Goal: Task Accomplishment & Management: Complete application form

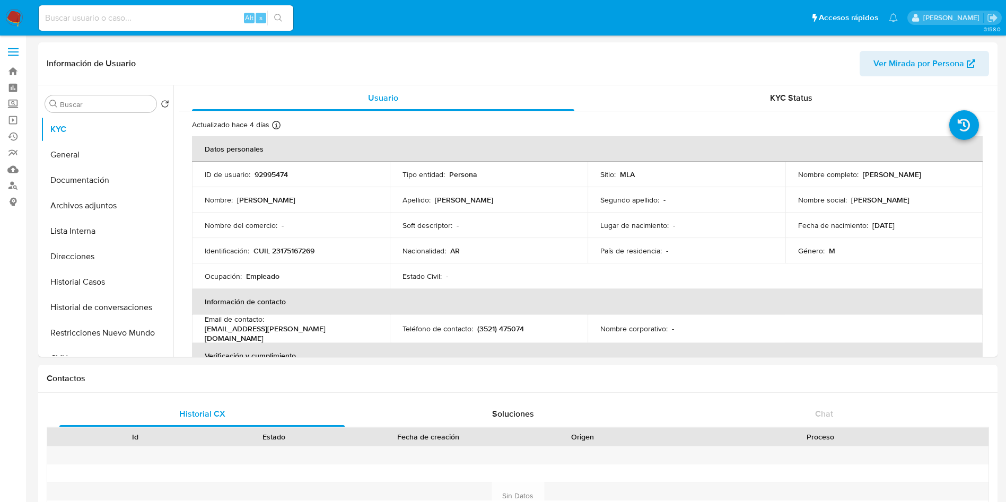
select select "10"
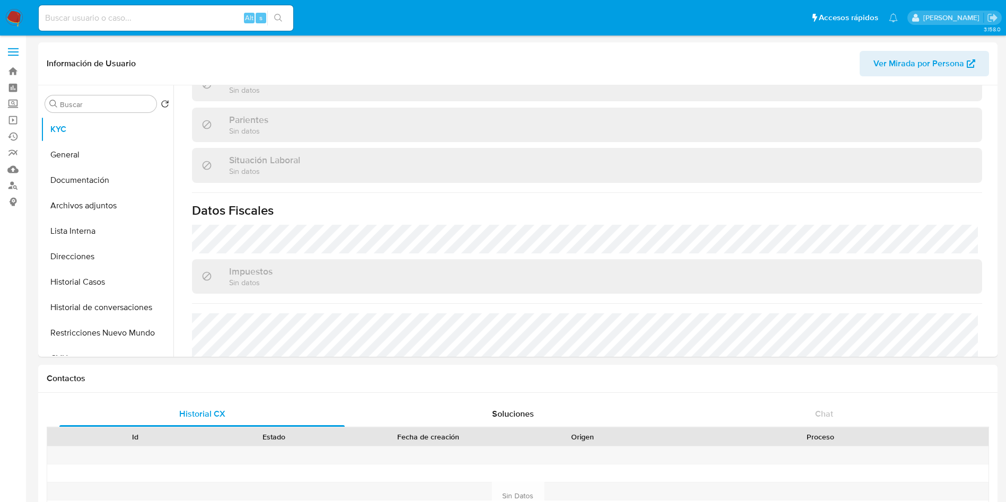
scroll to position [539, 0]
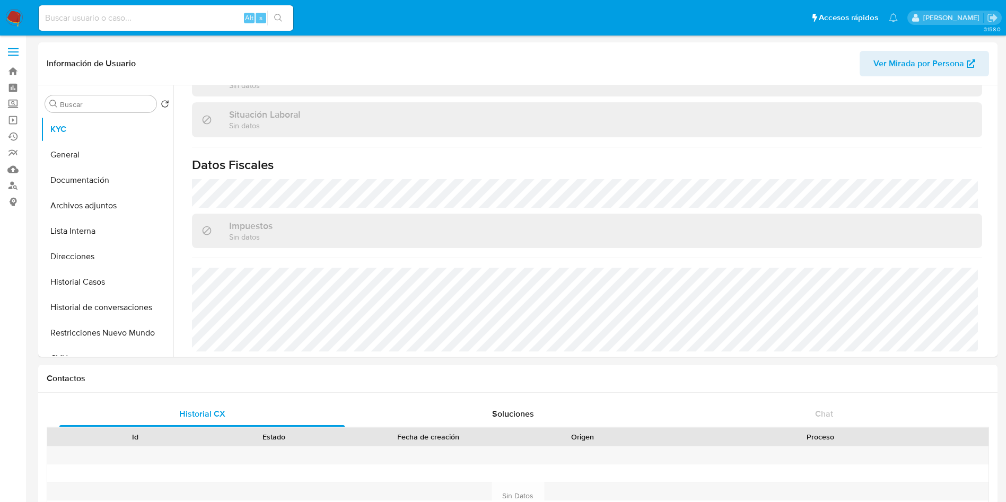
drag, startPoint x: 0, startPoint y: 319, endPoint x: 16, endPoint y: 304, distance: 22.1
click at [113, 265] on button "Direcciones" at bounding box center [103, 256] width 124 height 25
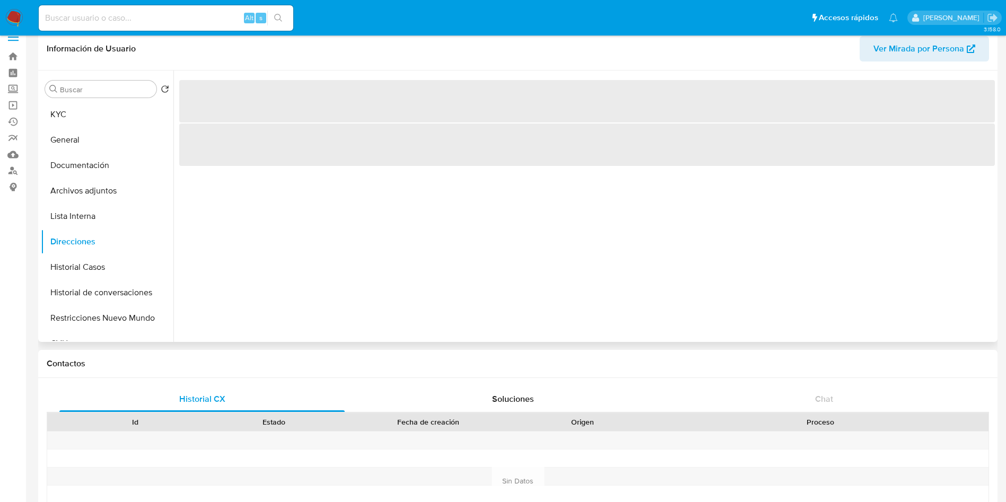
scroll to position [0, 0]
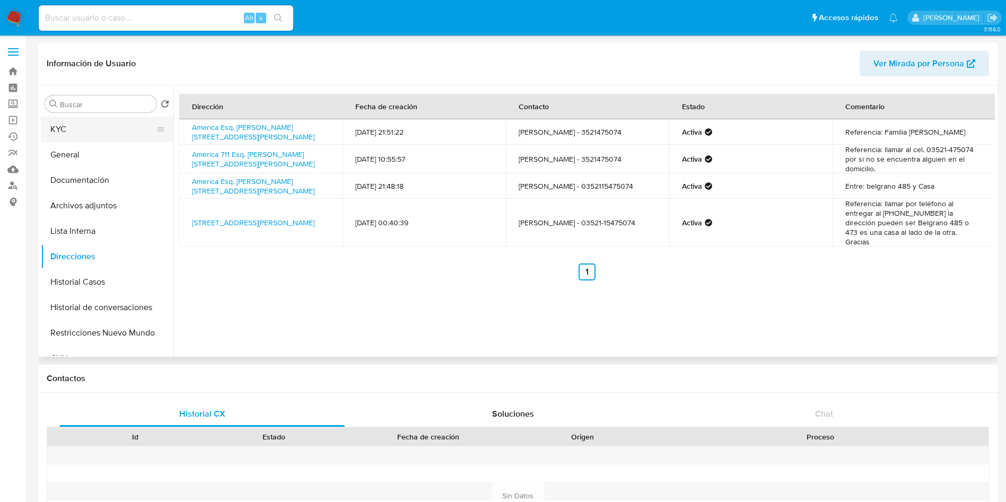
click at [126, 134] on button "KYC" at bounding box center [103, 129] width 124 height 25
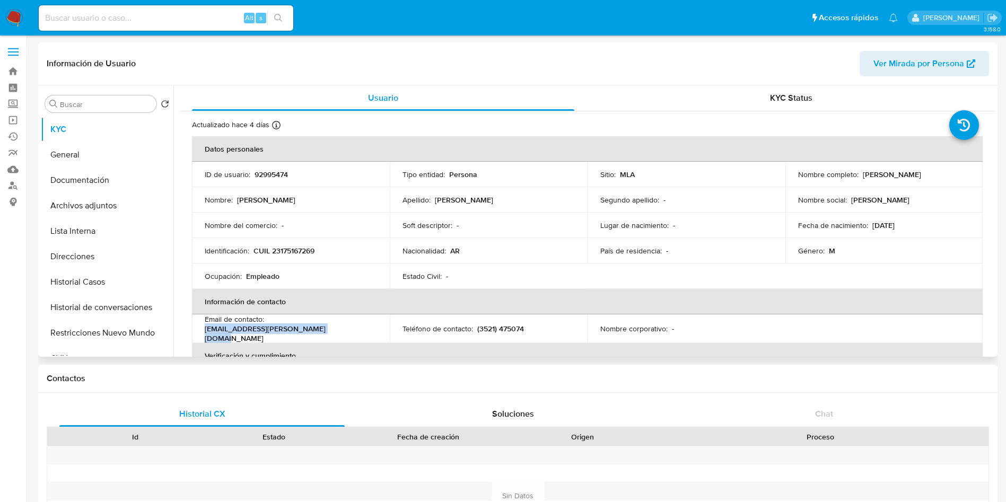
drag, startPoint x: 205, startPoint y: 336, endPoint x: 336, endPoint y: 332, distance: 131.0
click at [336, 332] on div "Email de contacto : franciscoignacio.peralta@gmail.com" at bounding box center [291, 328] width 172 height 29
copy p "franciscoignacio.peralta@gmail.com"
click at [135, 19] on input at bounding box center [166, 18] width 254 height 14
paste input "1140008811"
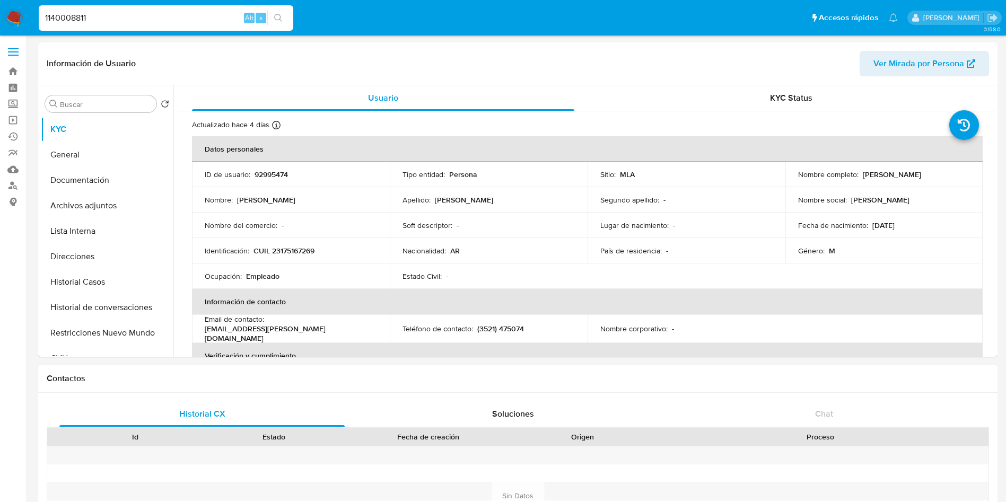
type input "1140008811"
click at [280, 20] on icon "search-icon" at bounding box center [278, 18] width 8 height 8
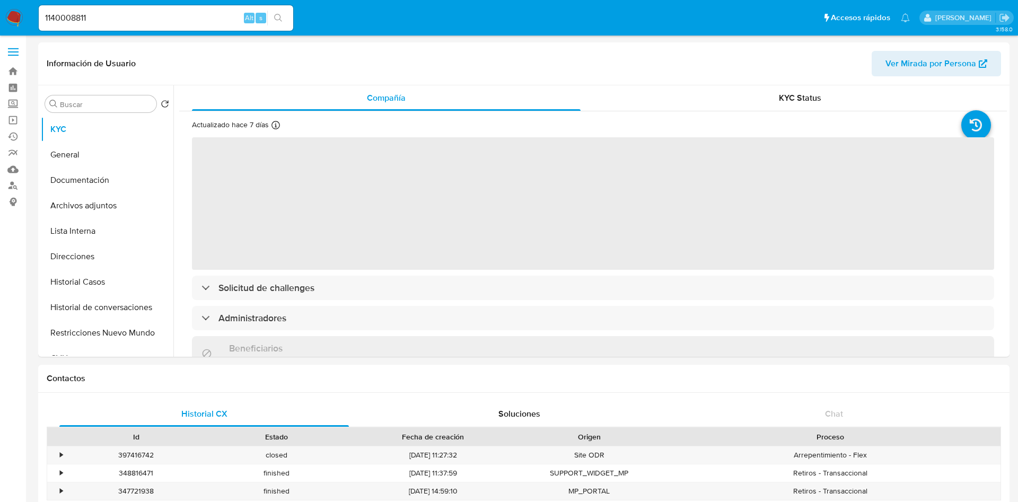
select select "10"
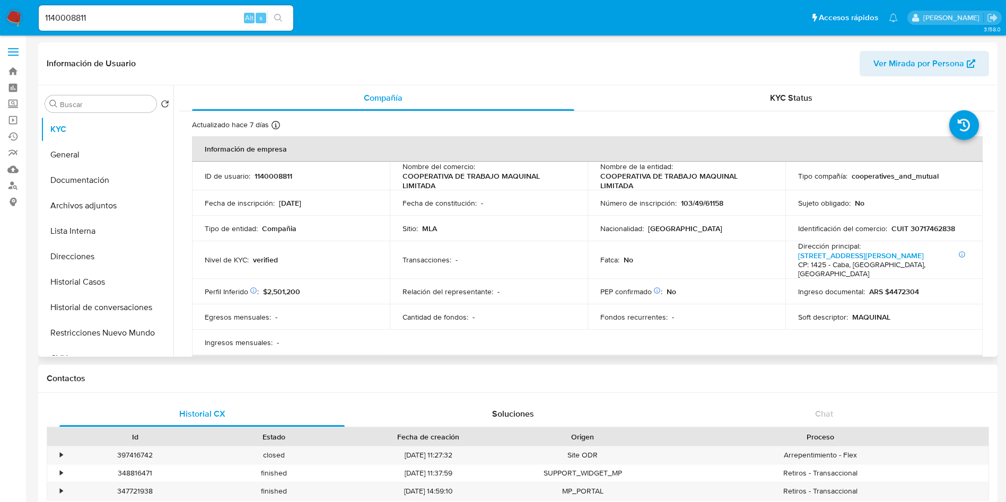
click at [933, 227] on p "CUIT 30717462838" at bounding box center [923, 229] width 64 height 10
copy p "30717462838"
click at [149, 211] on button "Archivos adjuntos" at bounding box center [103, 205] width 124 height 25
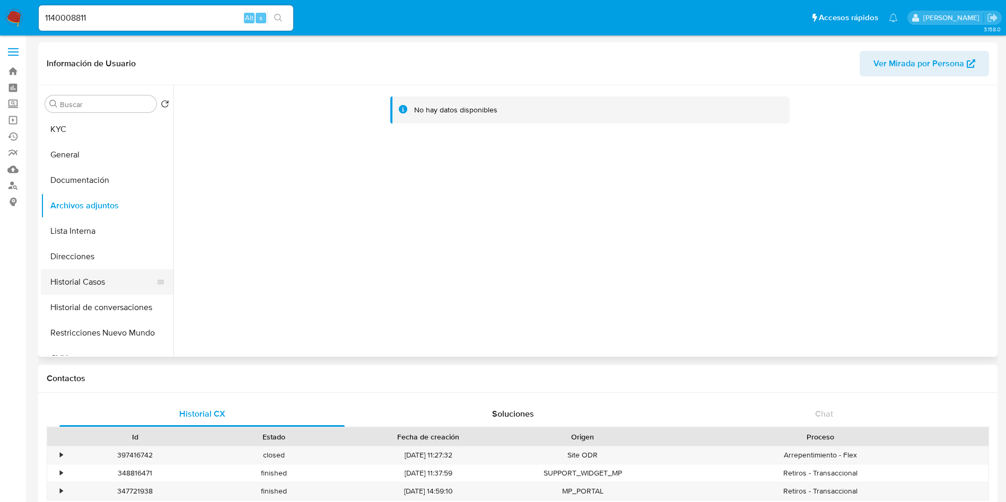
click at [122, 272] on button "Historial Casos" at bounding box center [103, 281] width 124 height 25
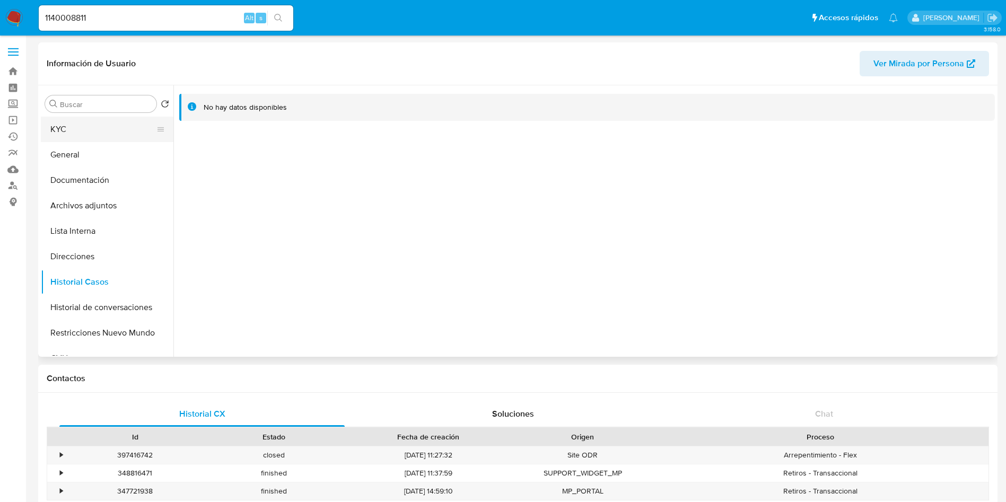
click at [118, 119] on button "KYC" at bounding box center [103, 129] width 124 height 25
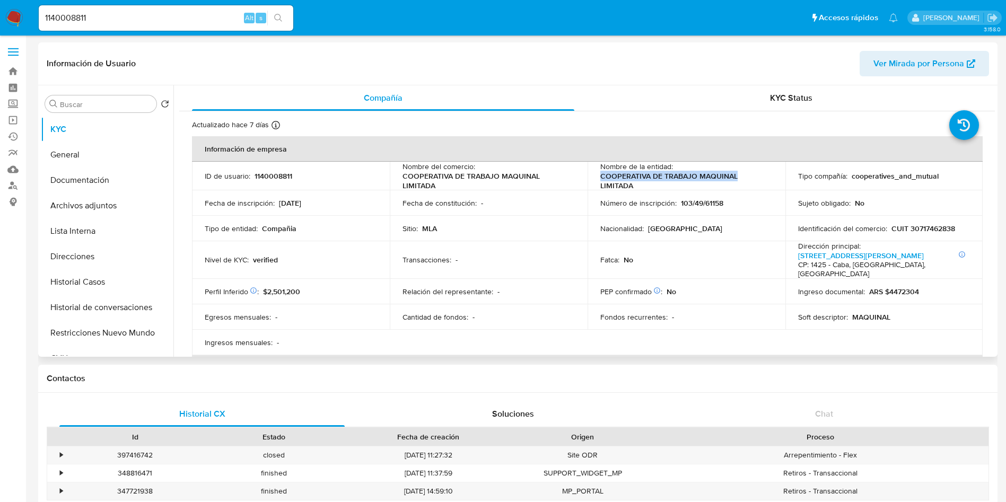
drag, startPoint x: 597, startPoint y: 173, endPoint x: 751, endPoint y: 171, distance: 153.7
click at [751, 171] on td "Nombre de la entidad : COOPERATIVA DE TRABAJO MAQUINAL LIMITADA" at bounding box center [686, 176] width 198 height 29
copy p "COOPERATIVA DE TRABAJO MAQUINAL"
click at [116, 151] on button "General" at bounding box center [103, 154] width 124 height 25
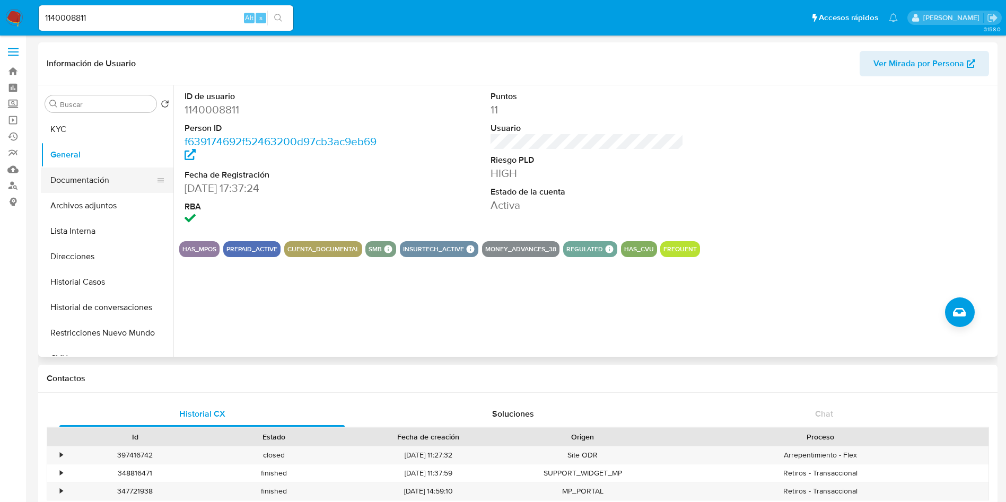
click at [127, 179] on button "Documentación" at bounding box center [103, 180] width 124 height 25
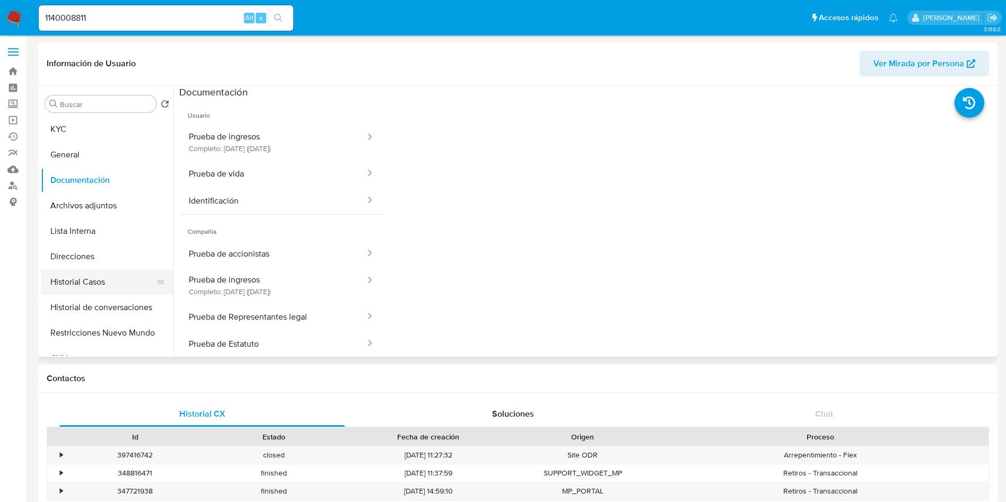
click at [97, 294] on button "Historial Casos" at bounding box center [103, 281] width 124 height 25
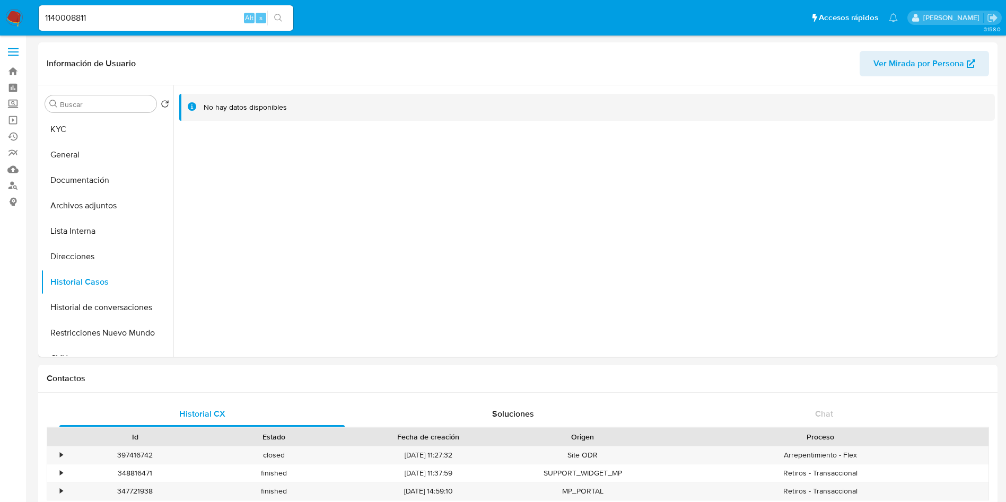
click at [175, 19] on input "1140008811" at bounding box center [166, 18] width 254 height 14
paste input "20741945"
click at [284, 9] on div "20741945 Alt s" at bounding box center [166, 17] width 254 height 25
click at [275, 19] on icon "search-icon" at bounding box center [278, 18] width 8 height 8
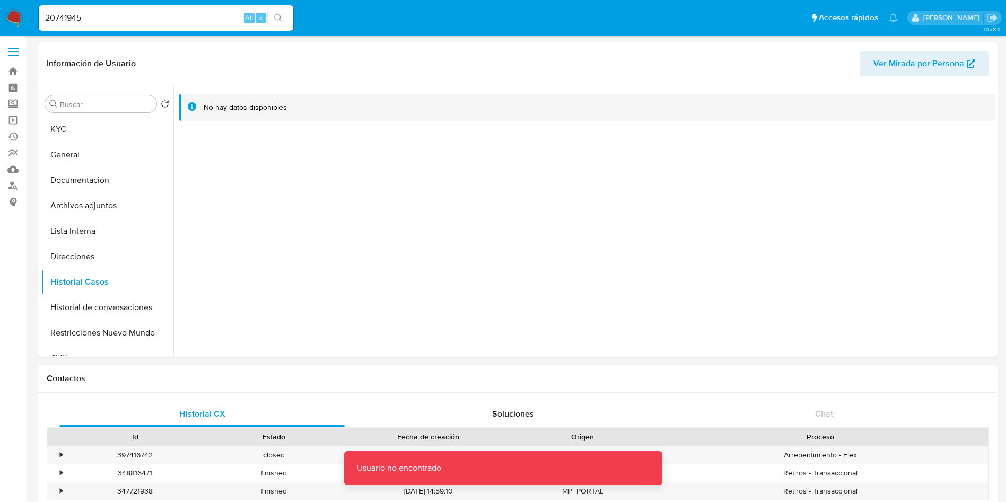
click at [159, 6] on div "20741945 Alt s" at bounding box center [166, 17] width 254 height 25
click at [153, 13] on input "20741945" at bounding box center [166, 18] width 254 height 14
type input "20741945"
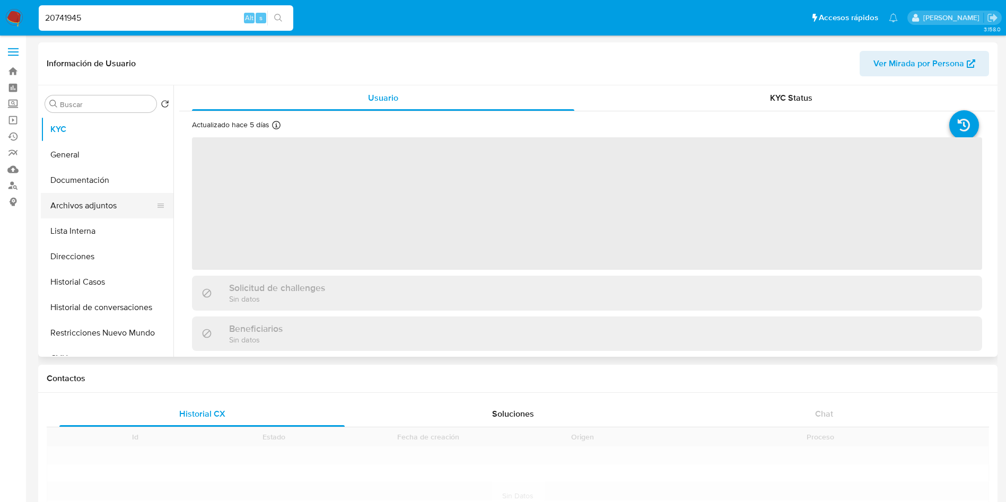
click at [138, 216] on button "Archivos adjuntos" at bounding box center [103, 205] width 124 height 25
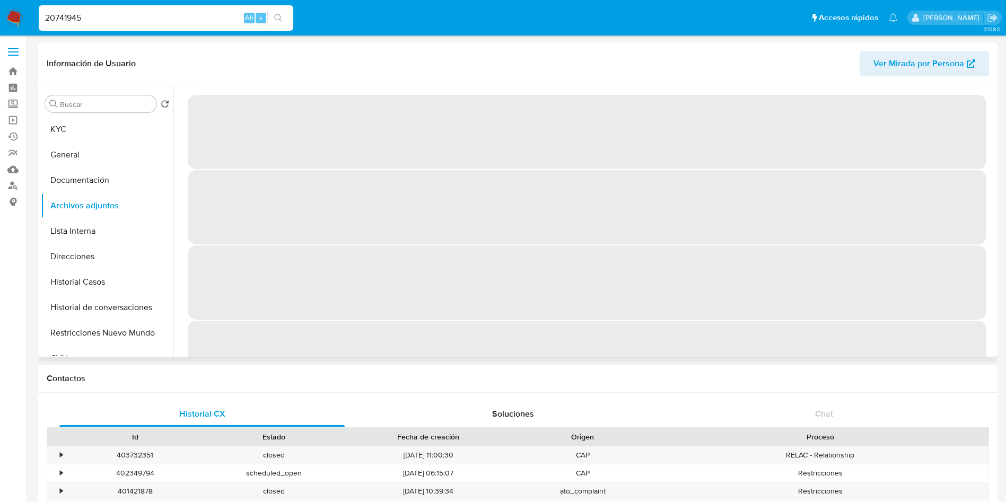
select select "10"
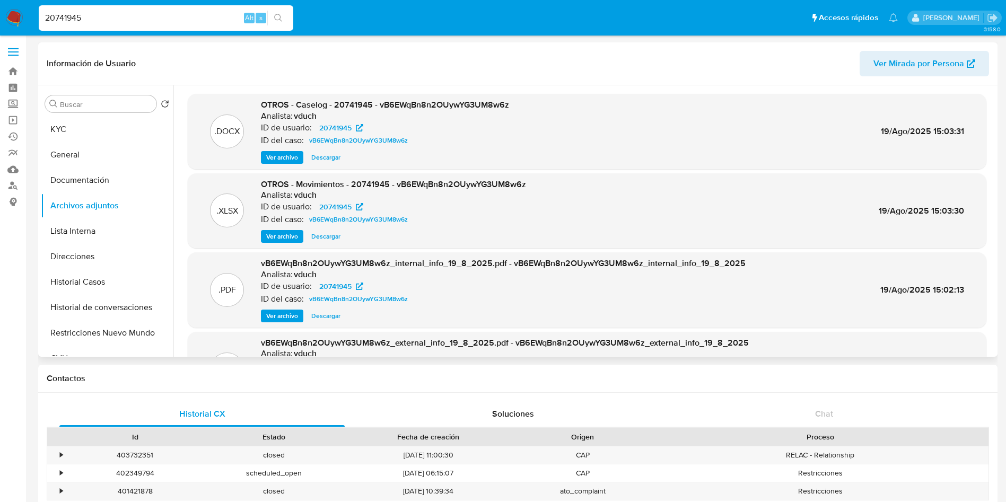
click at [292, 156] on span "Ver archivo" at bounding box center [282, 157] width 32 height 11
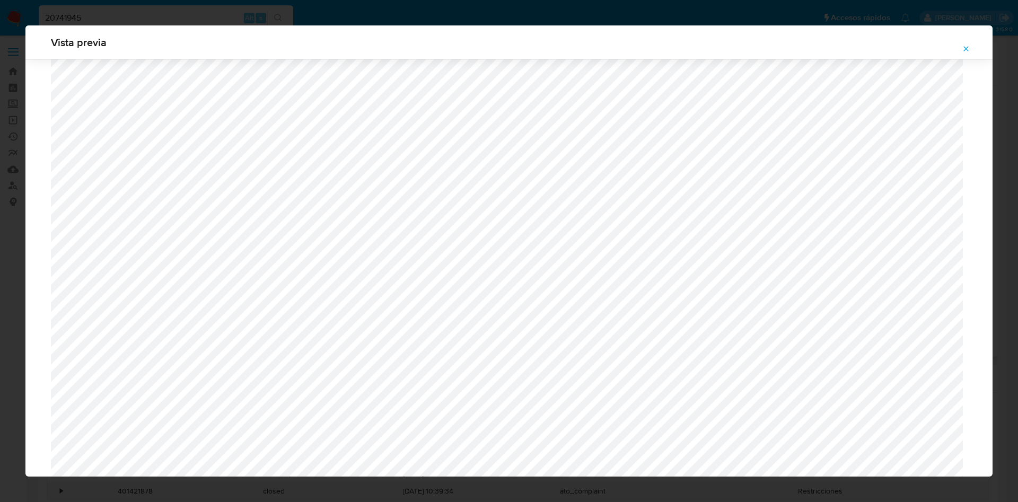
scroll to position [615, 0]
click at [977, 49] on button "Attachment preview" at bounding box center [965, 48] width 23 height 17
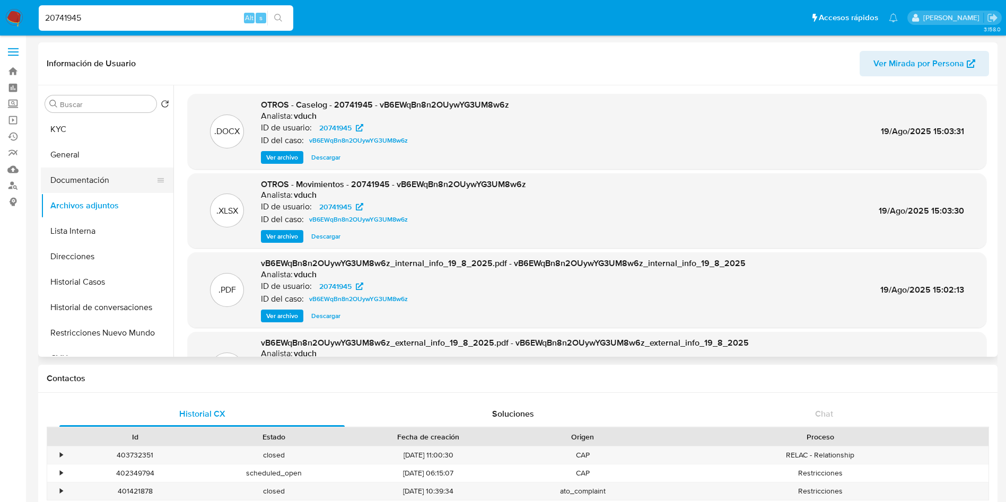
click at [117, 182] on button "Documentación" at bounding box center [103, 180] width 124 height 25
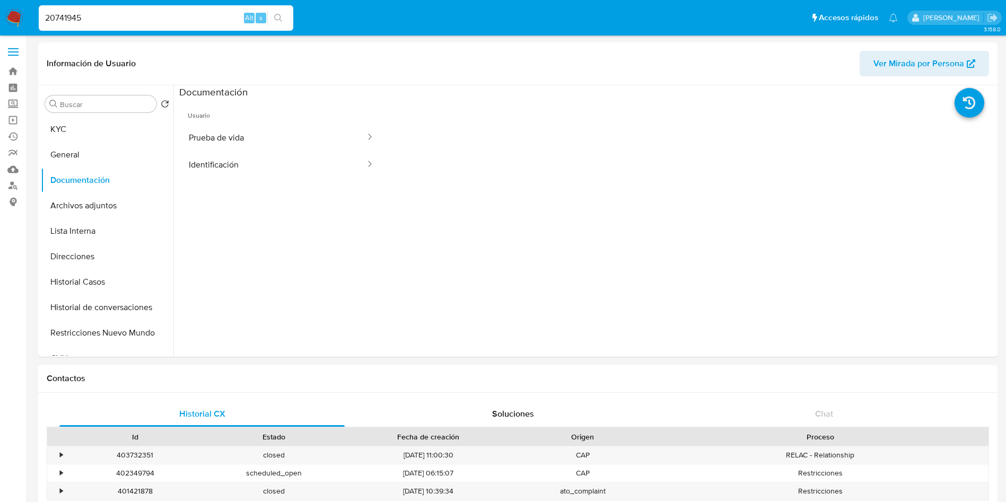
click at [242, 136] on button "Prueba de vida" at bounding box center [272, 137] width 187 height 27
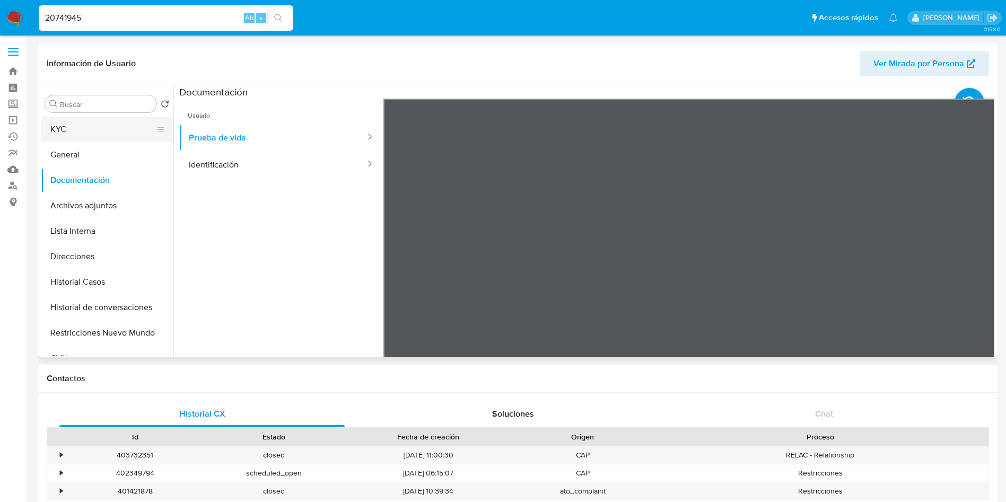
click at [113, 128] on button "KYC" at bounding box center [103, 129] width 124 height 25
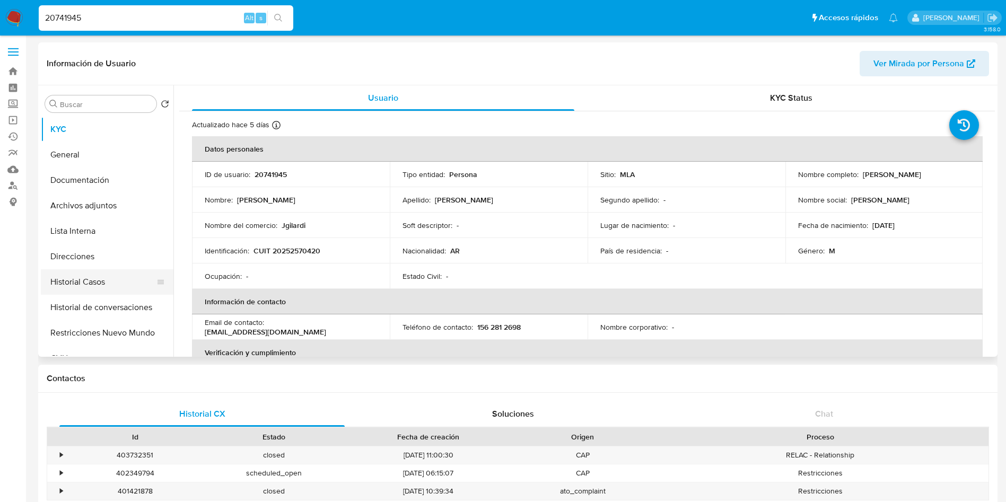
click at [110, 286] on button "Historial Casos" at bounding box center [103, 281] width 124 height 25
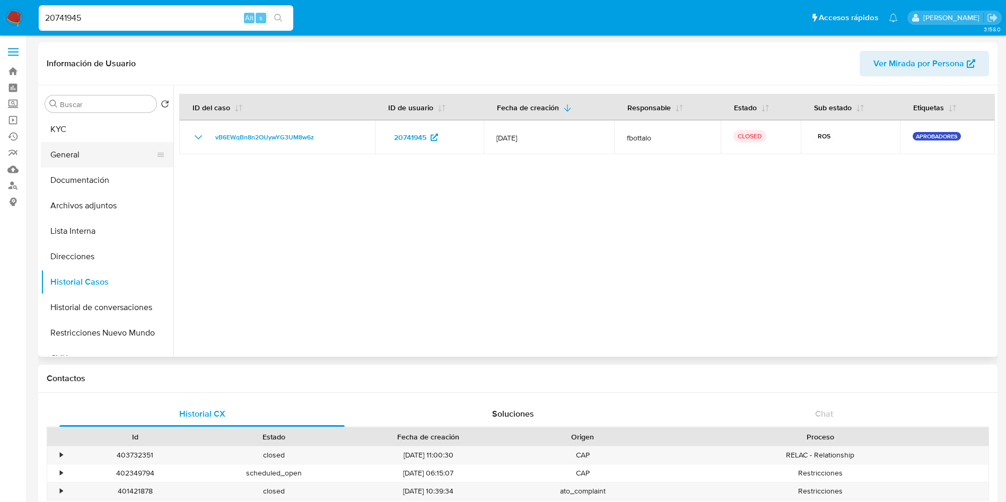
click at [102, 146] on button "General" at bounding box center [103, 154] width 124 height 25
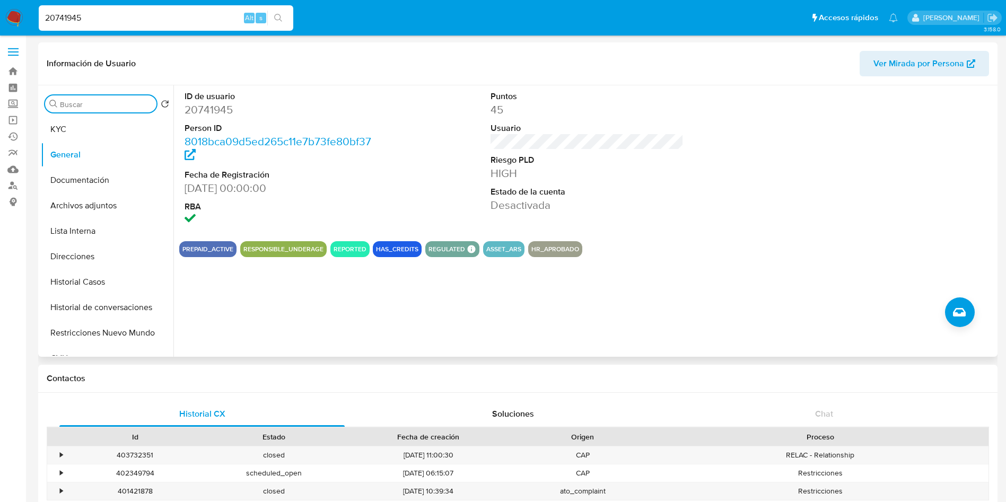
click at [112, 103] on input "Buscar" at bounding box center [106, 105] width 92 height 10
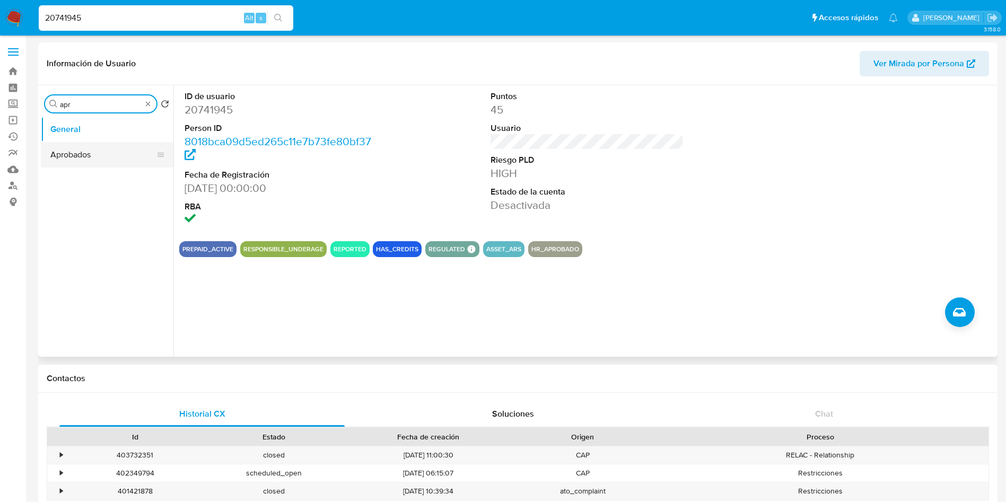
type input "apr"
click at [85, 153] on button "Aprobados" at bounding box center [103, 154] width 124 height 25
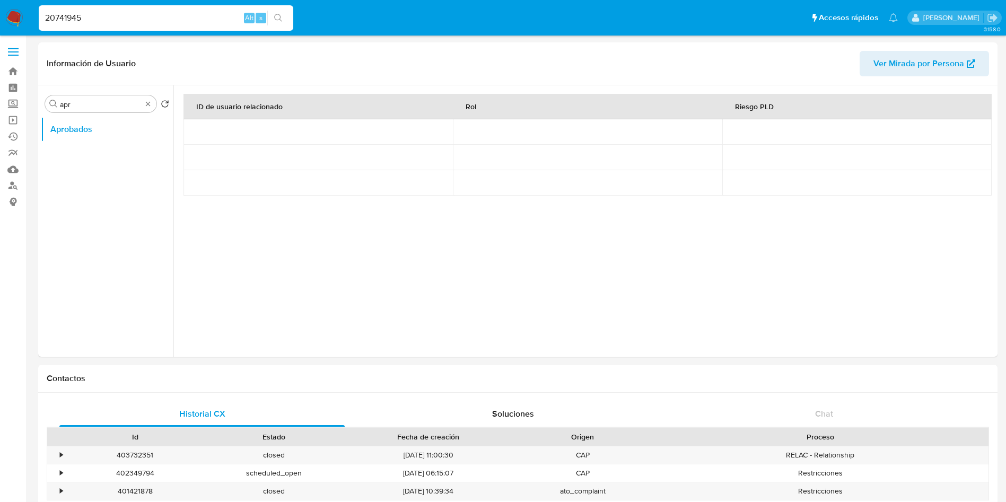
click at [98, 23] on input "20741945" at bounding box center [166, 18] width 254 height 14
click at [140, 108] on input "apr" at bounding box center [101, 105] width 82 height 10
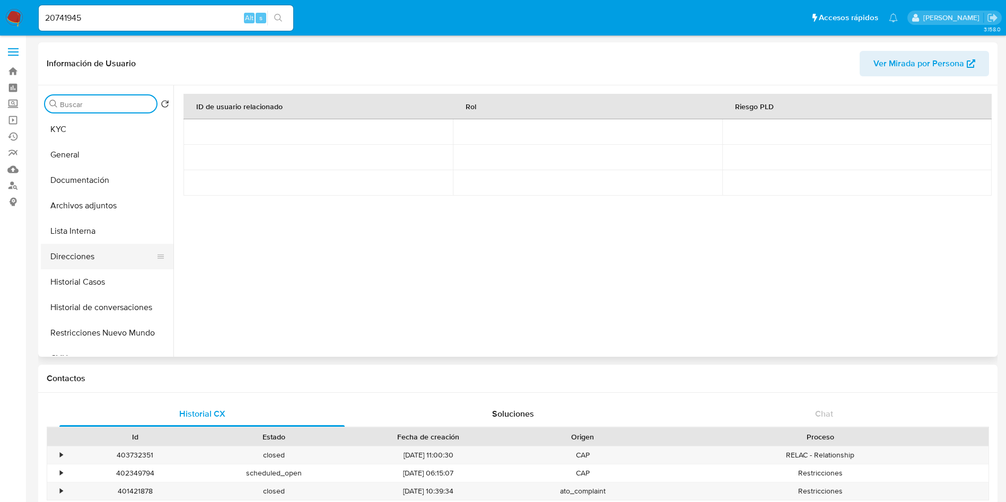
click at [125, 265] on button "Direcciones" at bounding box center [103, 256] width 124 height 25
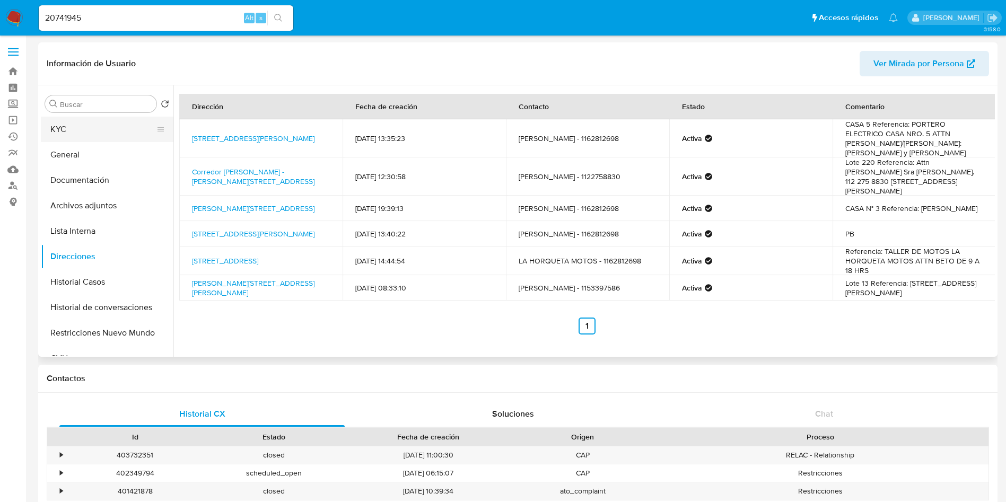
click at [69, 131] on button "KYC" at bounding box center [103, 129] width 124 height 25
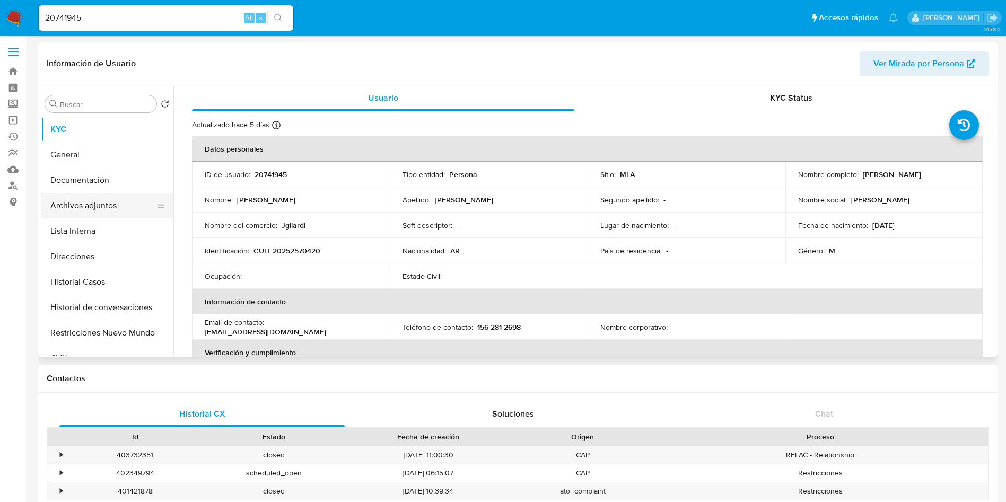
click at [133, 204] on button "Archivos adjuntos" at bounding box center [103, 205] width 124 height 25
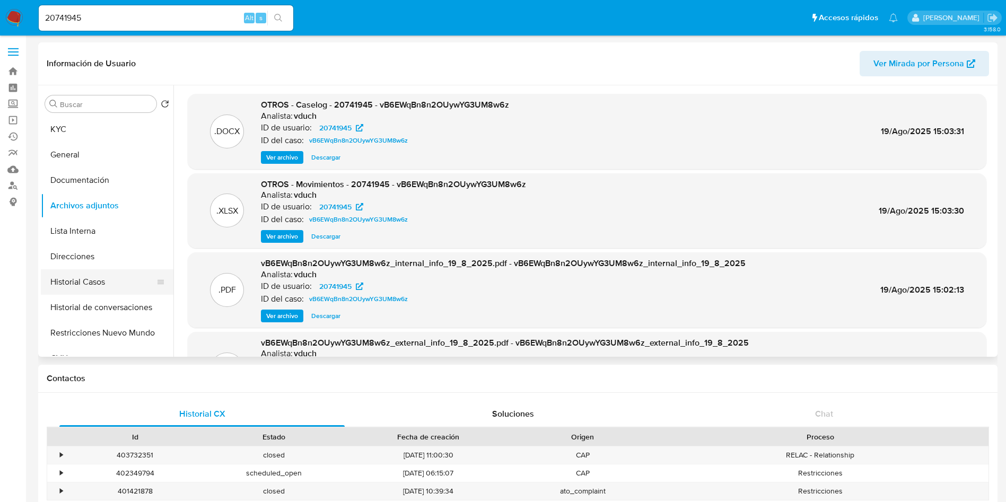
click at [136, 279] on button "Historial Casos" at bounding box center [103, 281] width 124 height 25
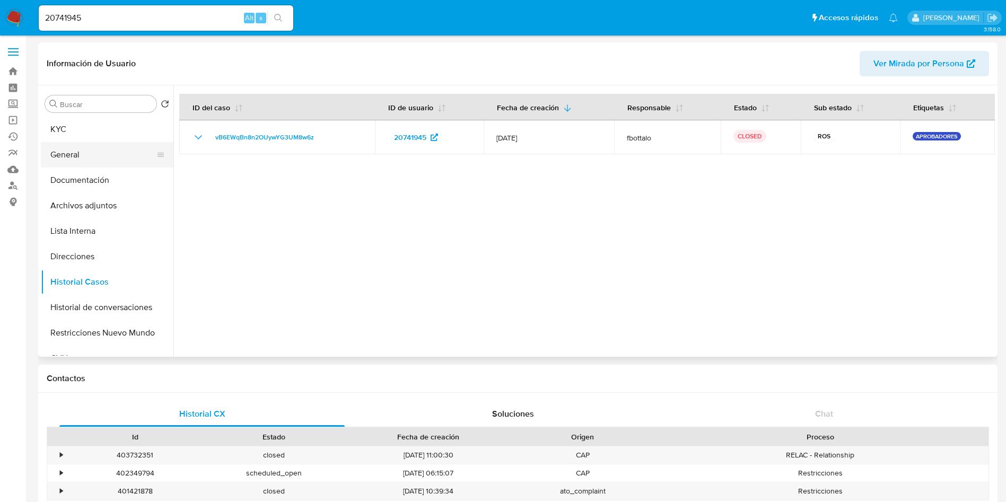
click at [124, 148] on button "General" at bounding box center [103, 154] width 124 height 25
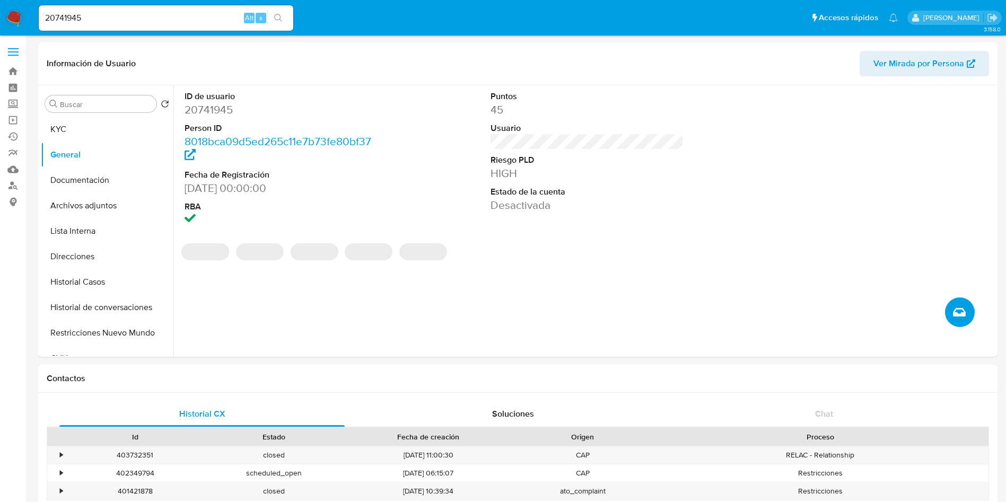
click at [964, 312] on icon "Crear caso manual" at bounding box center [959, 312] width 13 height 13
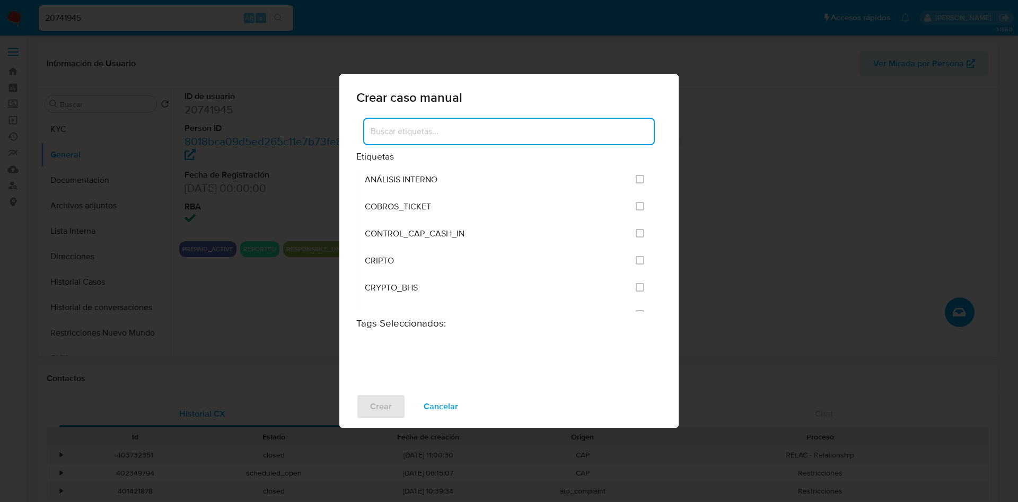
click at [434, 134] on input at bounding box center [508, 132] width 289 height 14
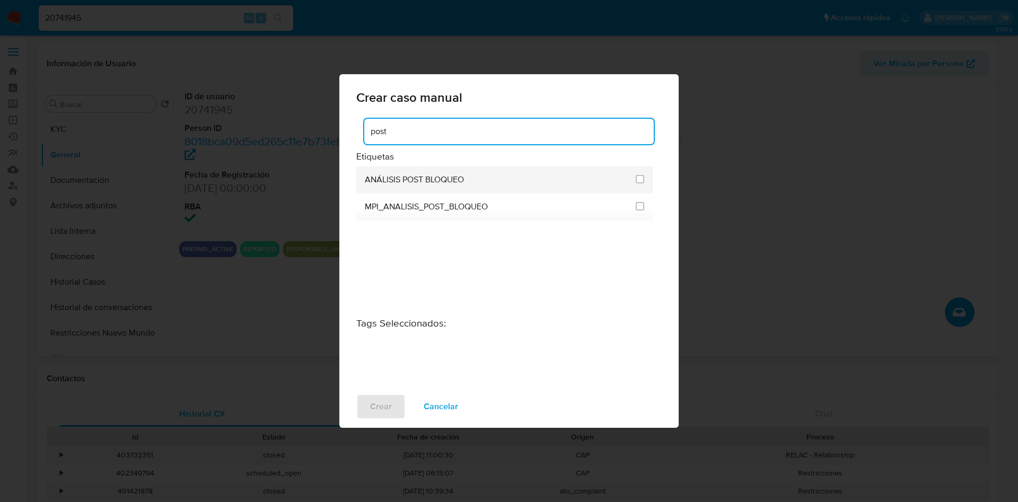
type input "post"
click at [427, 180] on span "ANÁLISIS POST BLOQUEO" at bounding box center [414, 179] width 99 height 11
click at [639, 177] on input "3249" at bounding box center [640, 179] width 8 height 8
checkbox input "true"
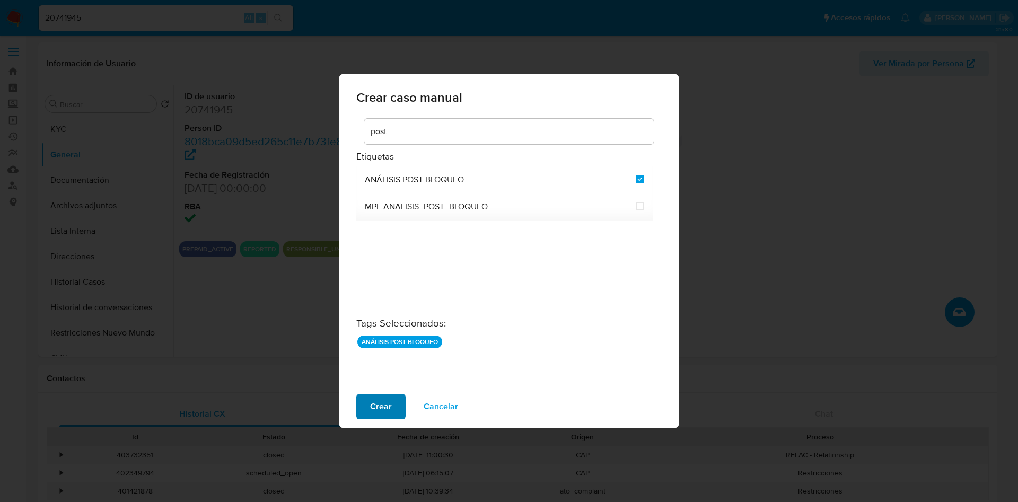
click at [386, 405] on span "Crear" at bounding box center [381, 406] width 22 height 23
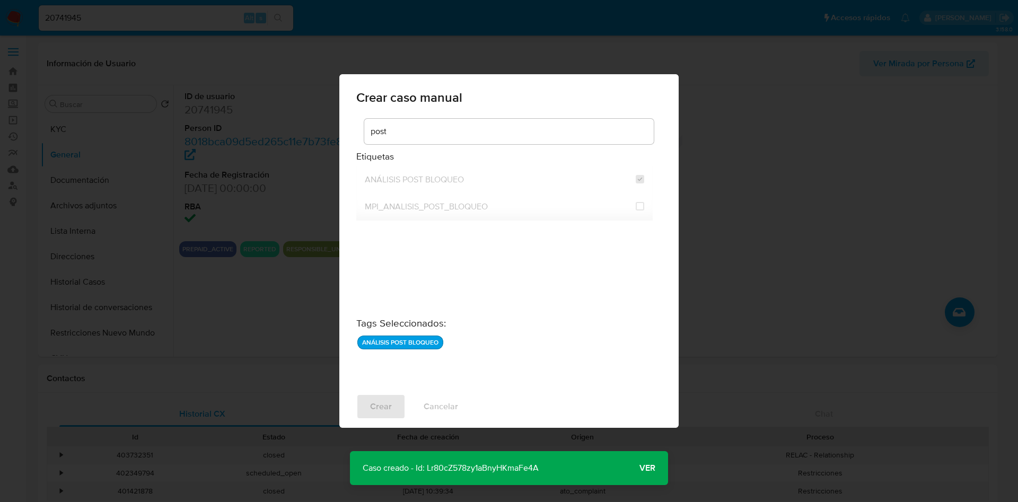
click at [643, 468] on span "Ver" at bounding box center [647, 468] width 16 height 0
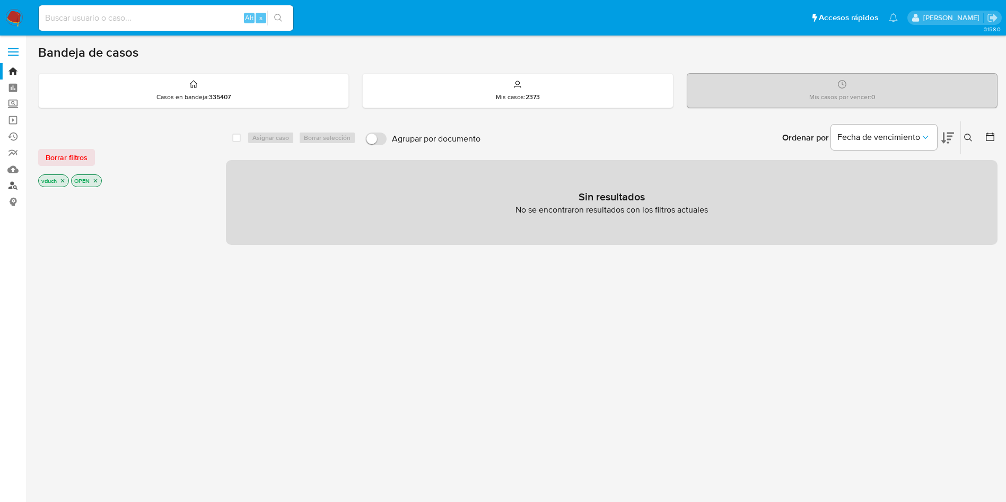
click at [8, 183] on link "Buscador de personas" at bounding box center [63, 186] width 126 height 16
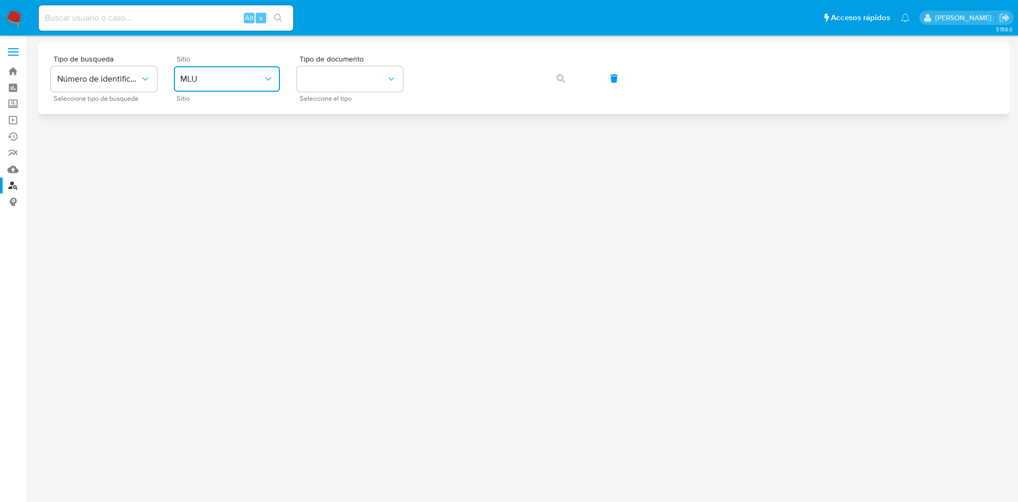
click at [238, 82] on span "MLU" at bounding box center [221, 79] width 83 height 11
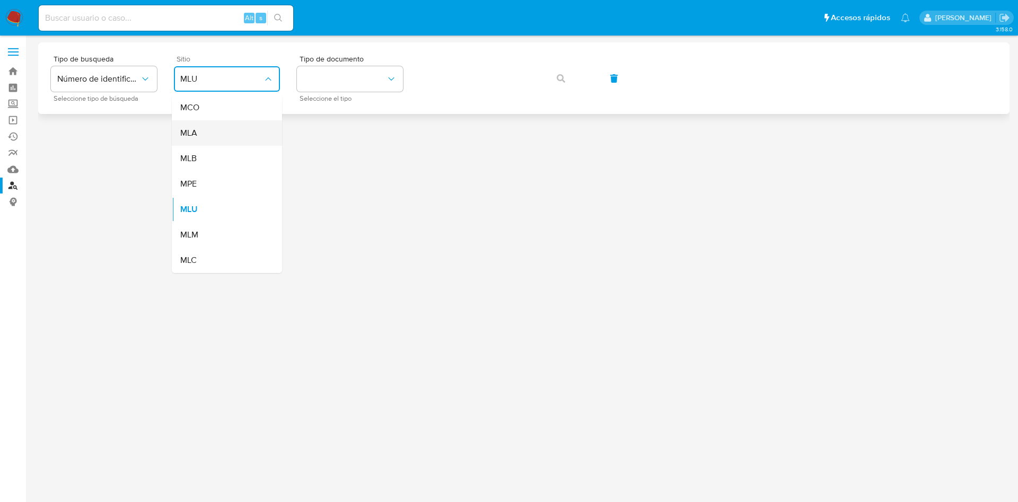
click at [206, 133] on div "MLA" at bounding box center [223, 132] width 87 height 25
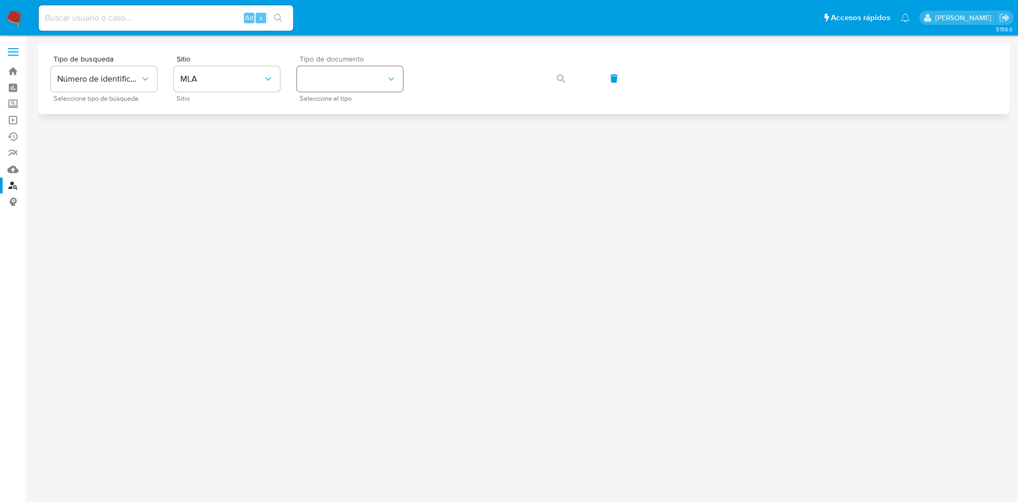
drag, startPoint x: 399, startPoint y: 54, endPoint x: 379, endPoint y: 71, distance: 26.0
click at [399, 54] on div "Tipo de busqueda Número de identificación Seleccione tipo de búsqueda Sitio MLA…" at bounding box center [523, 78] width 971 height 72
click at [360, 84] on button "identificationType" at bounding box center [350, 78] width 106 height 25
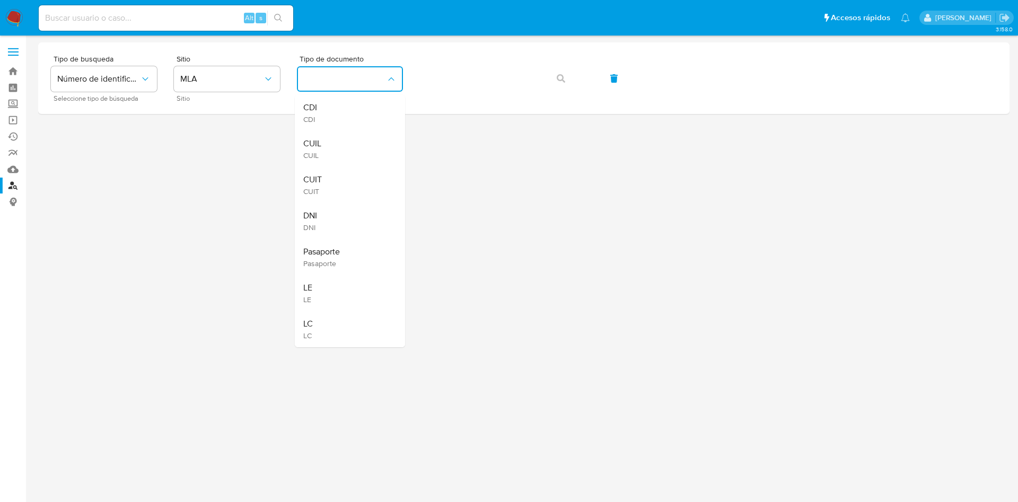
drag, startPoint x: 328, startPoint y: 172, endPoint x: 380, endPoint y: 132, distance: 65.7
click at [329, 172] on div "CUIT CUIT" at bounding box center [346, 185] width 87 height 36
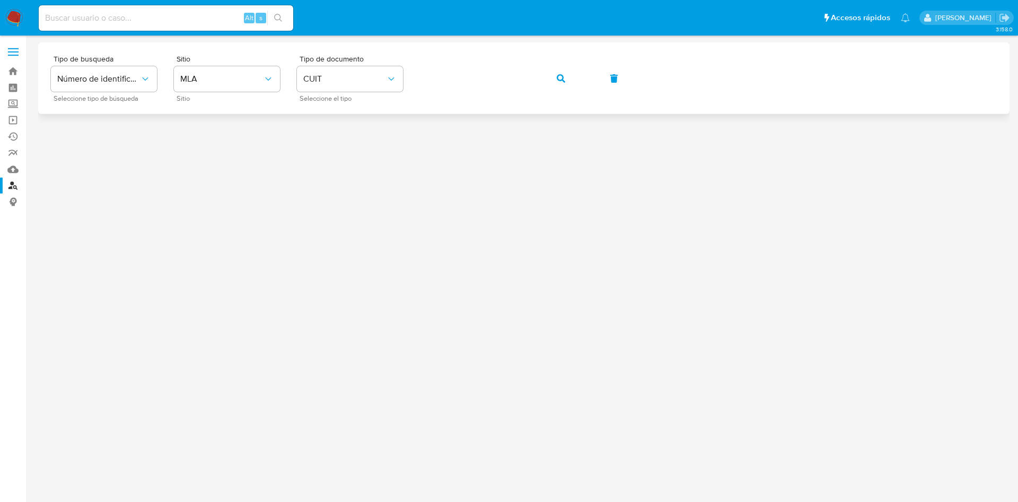
click at [550, 75] on button "button" at bounding box center [561, 78] width 36 height 25
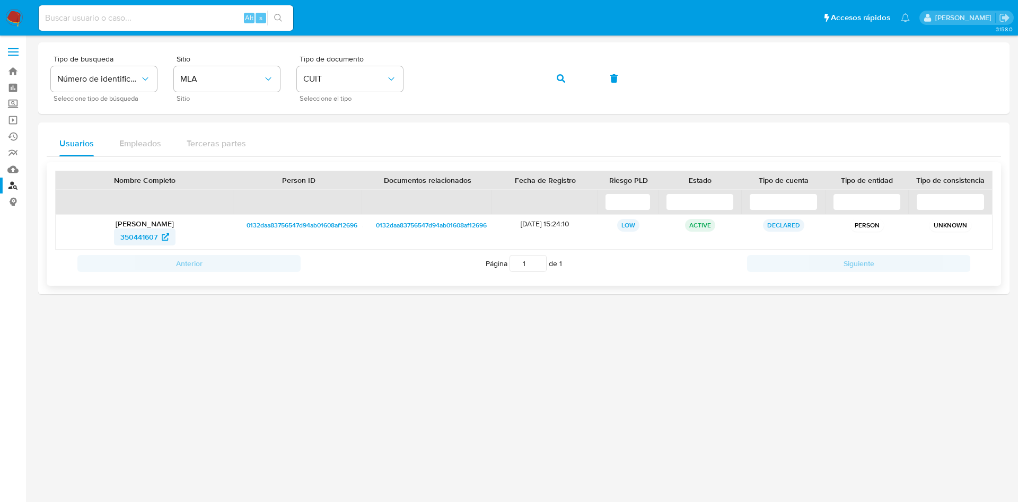
click at [145, 237] on span "350441607" at bounding box center [138, 236] width 37 height 17
click at [560, 71] on span "button" at bounding box center [561, 78] width 8 height 23
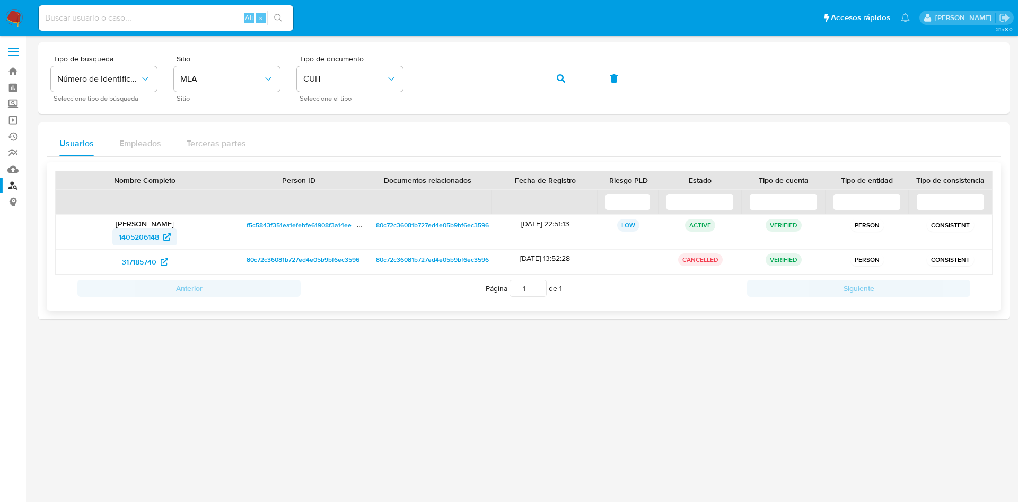
click at [129, 239] on span "1405206148" at bounding box center [139, 236] width 40 height 17
click at [565, 85] on button "button" at bounding box center [561, 78] width 36 height 25
click at [160, 240] on span "174011037" at bounding box center [144, 236] width 45 height 17
click at [229, 23] on input at bounding box center [166, 18] width 254 height 14
paste input "vgvDU33HcPY6pmnMrLB3teRn"
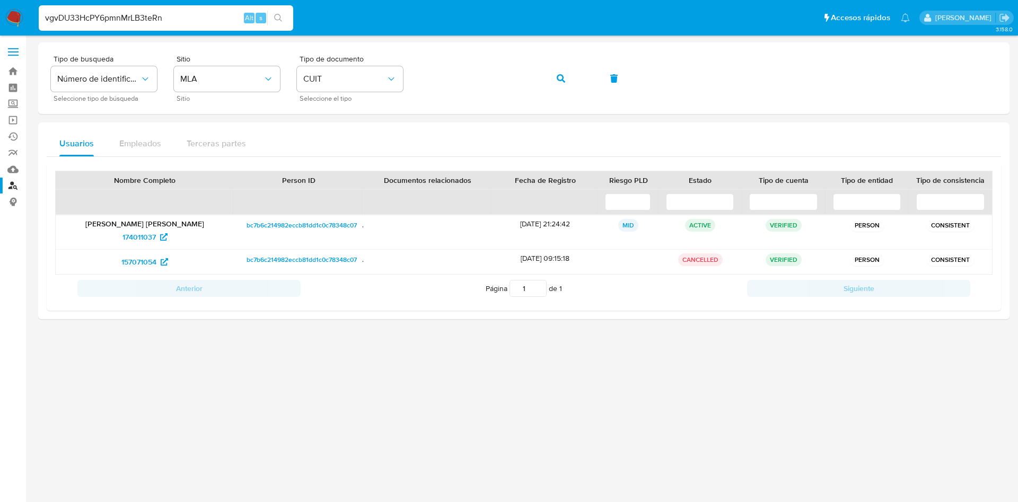
type input "vgvDU33HcPY6pmnMrLB3teRn"
click at [284, 23] on button "search-icon" at bounding box center [278, 18] width 22 height 15
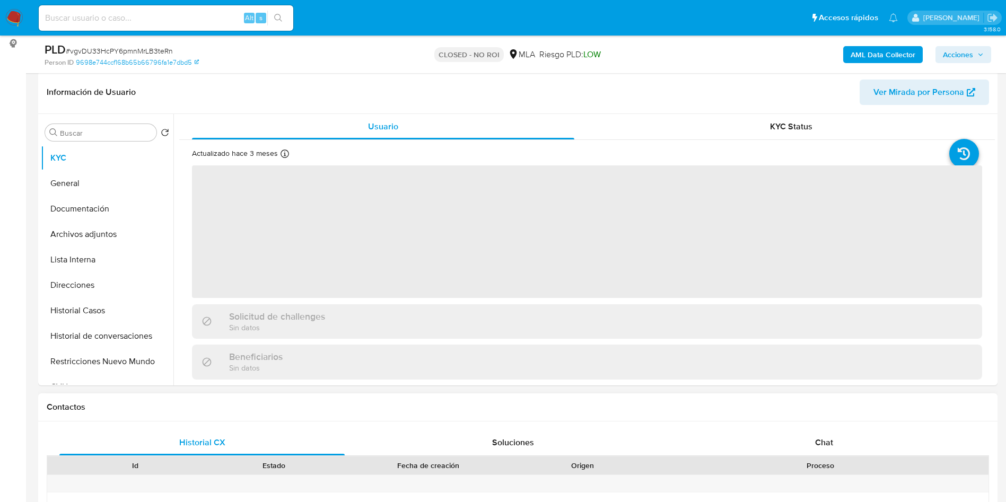
scroll to position [159, 0]
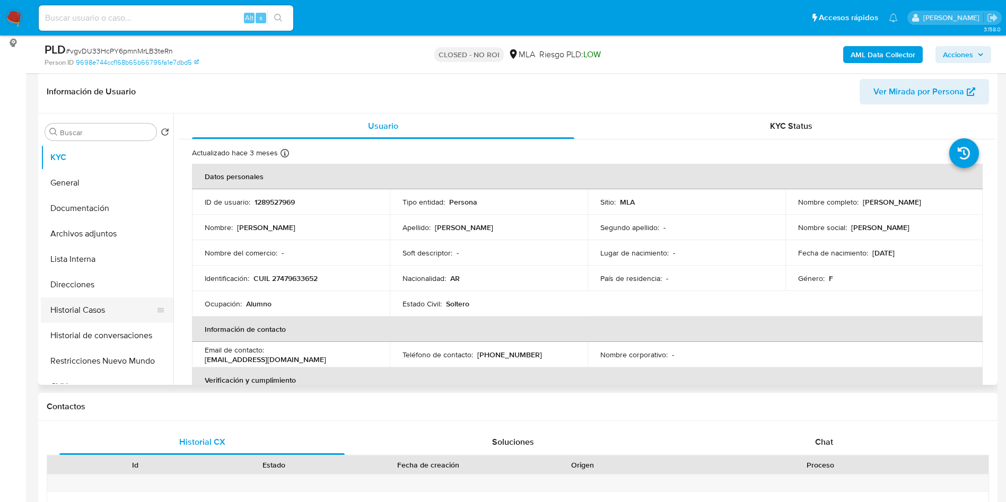
select select "10"
click at [109, 320] on button "Historial Casos" at bounding box center [103, 309] width 124 height 25
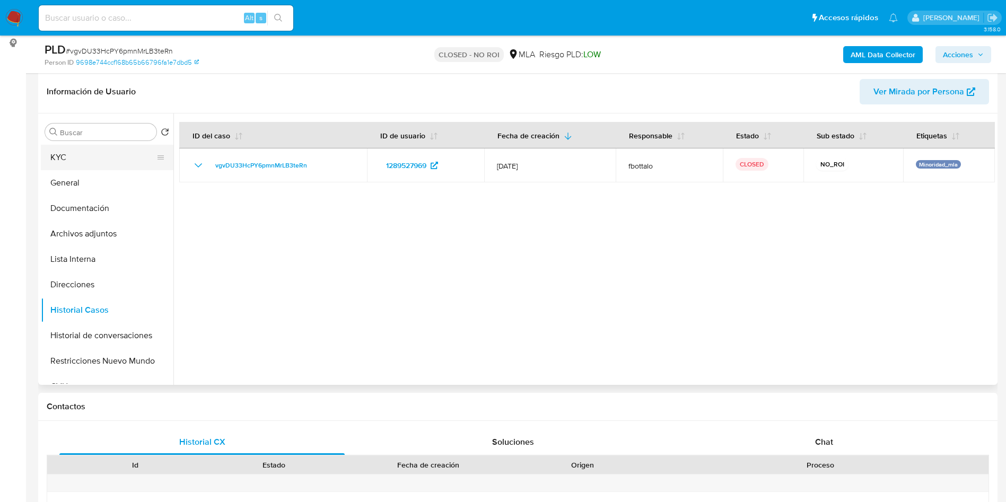
drag, startPoint x: 96, startPoint y: 160, endPoint x: 111, endPoint y: 150, distance: 17.9
click at [96, 159] on button "KYC" at bounding box center [103, 157] width 124 height 25
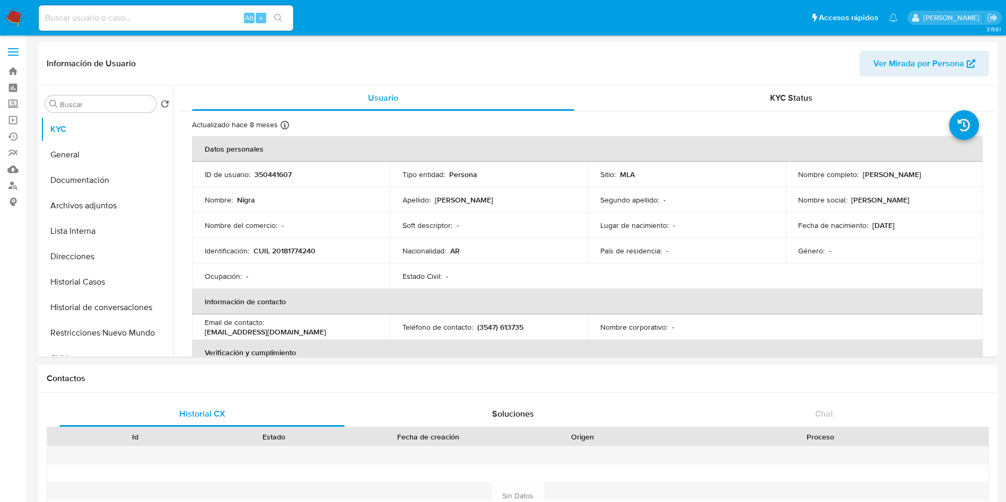
select select "10"
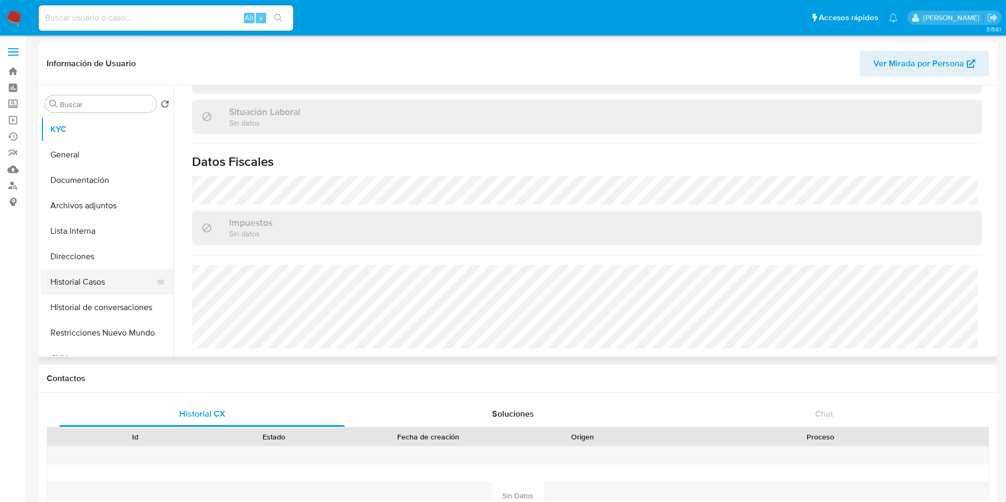
click at [63, 270] on button "Historial Casos" at bounding box center [103, 281] width 124 height 25
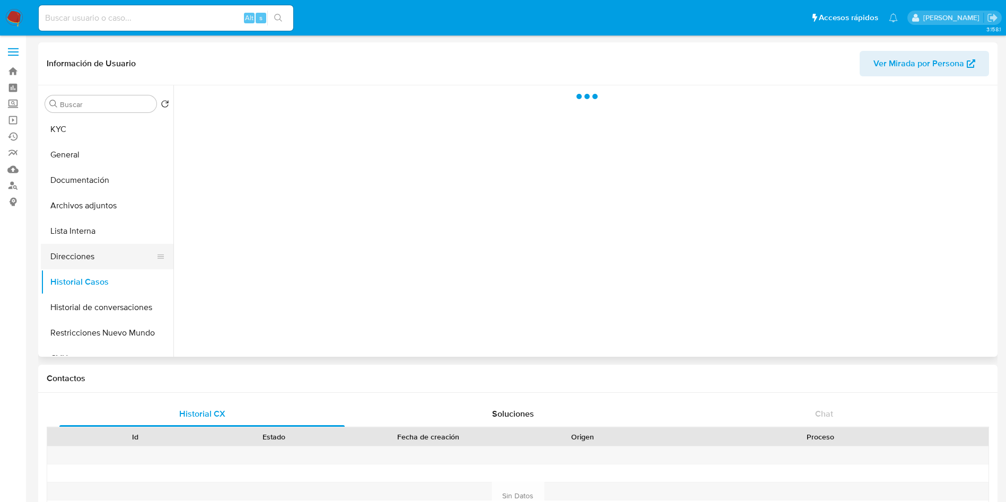
click at [75, 251] on button "Direcciones" at bounding box center [103, 256] width 124 height 25
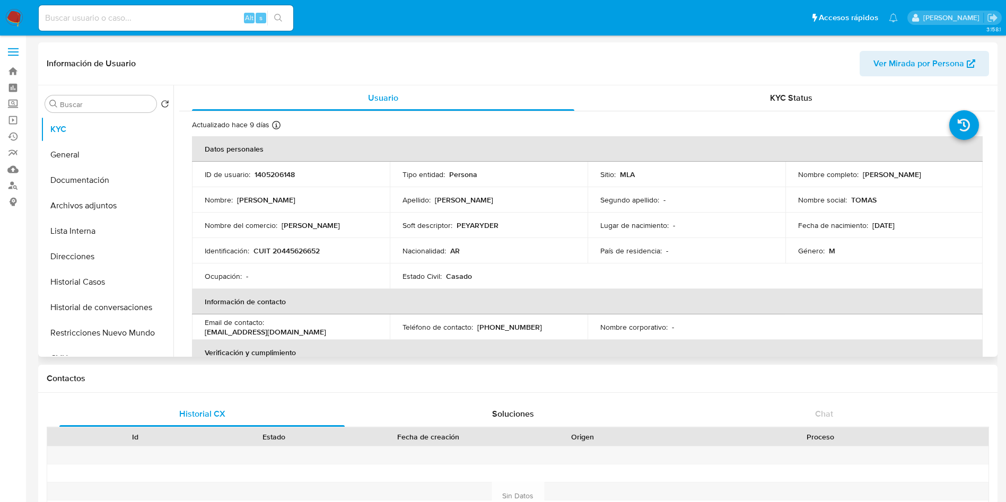
select select "10"
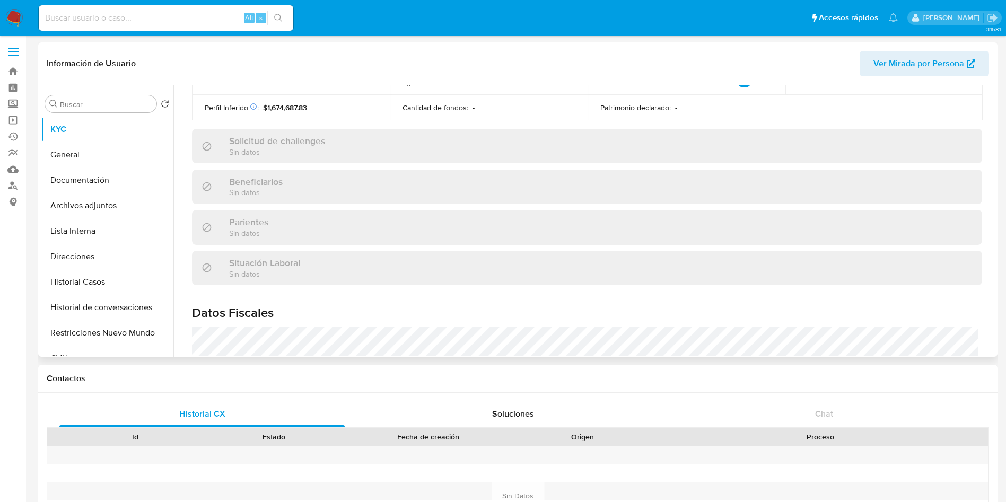
scroll to position [549, 0]
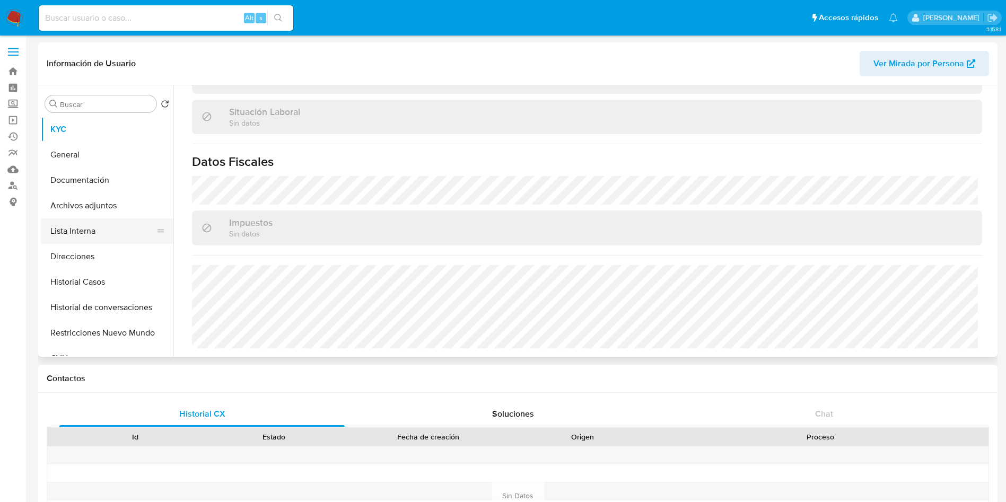
drag, startPoint x: 114, startPoint y: 264, endPoint x: 149, endPoint y: 230, distance: 49.1
click at [119, 262] on button "Direcciones" at bounding box center [107, 256] width 133 height 25
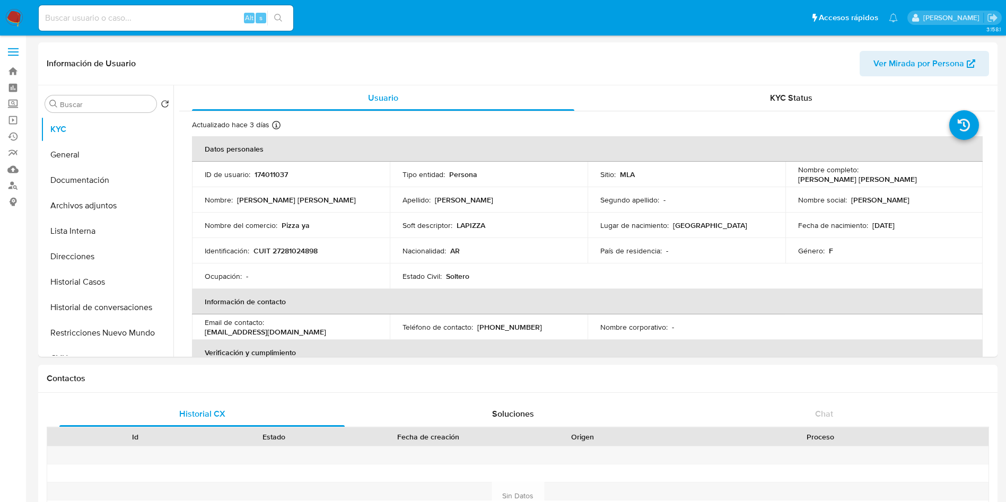
select select "10"
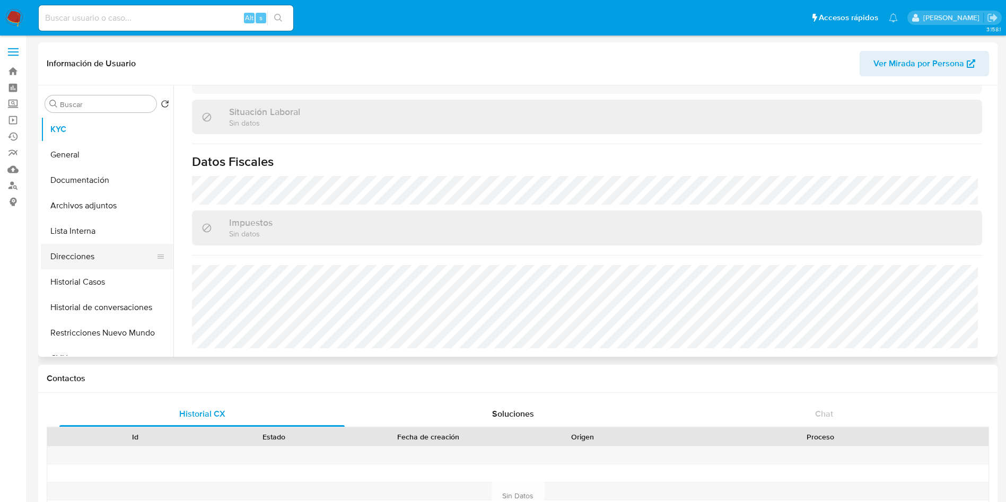
click at [83, 260] on button "Direcciones" at bounding box center [103, 256] width 124 height 25
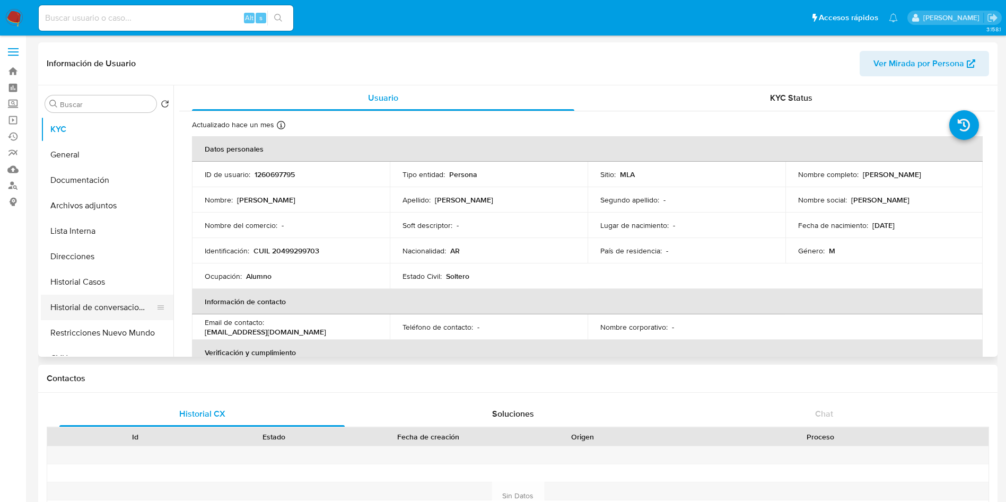
select select "10"
click at [120, 274] on button "Historial Casos" at bounding box center [103, 281] width 124 height 25
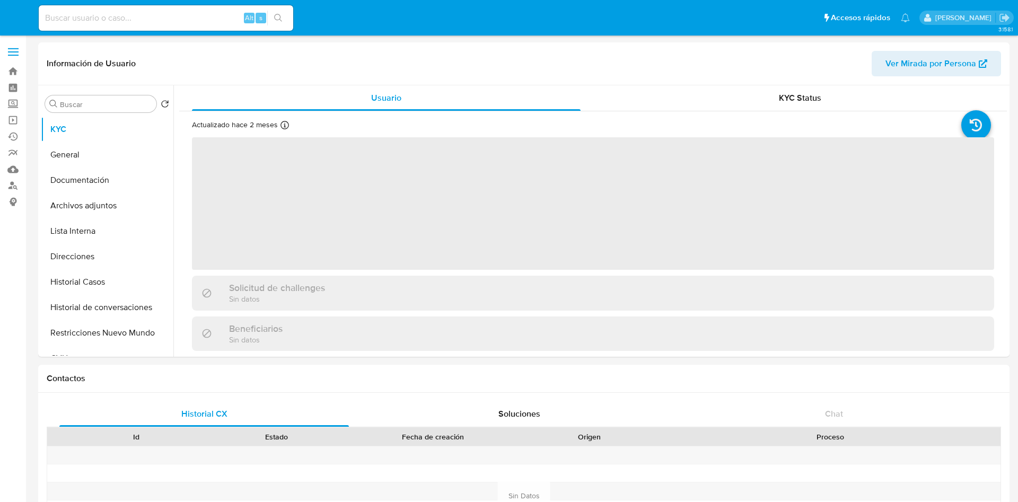
select select "10"
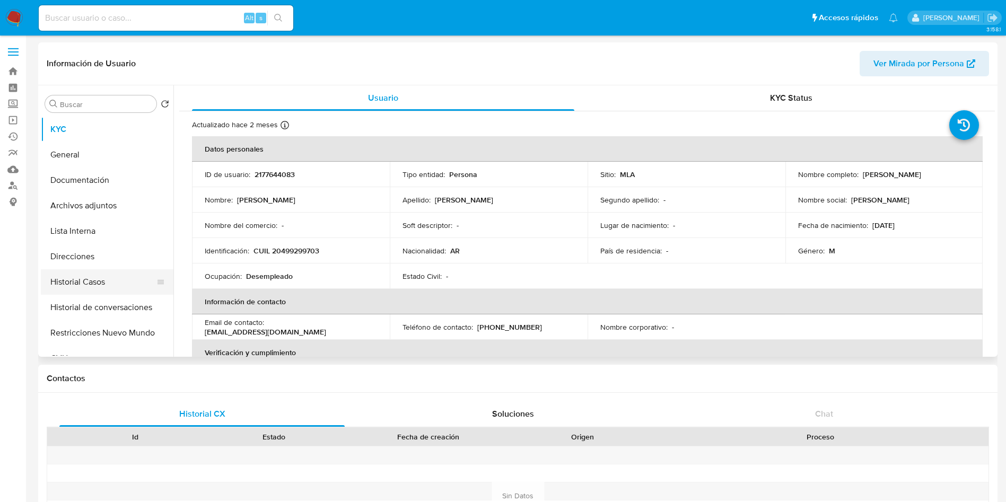
click at [99, 279] on button "Historial Casos" at bounding box center [103, 281] width 124 height 25
select select "10"
click at [116, 284] on button "Historial Casos" at bounding box center [103, 281] width 124 height 25
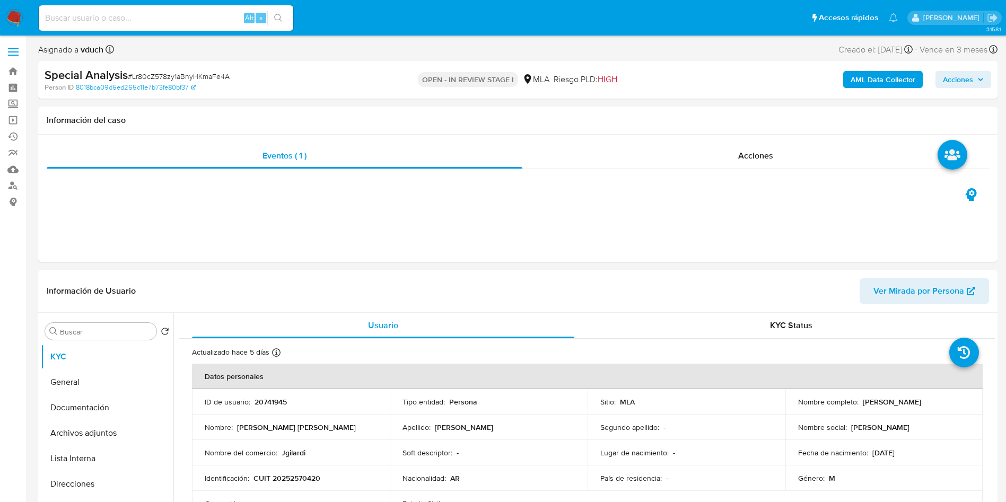
select select "10"
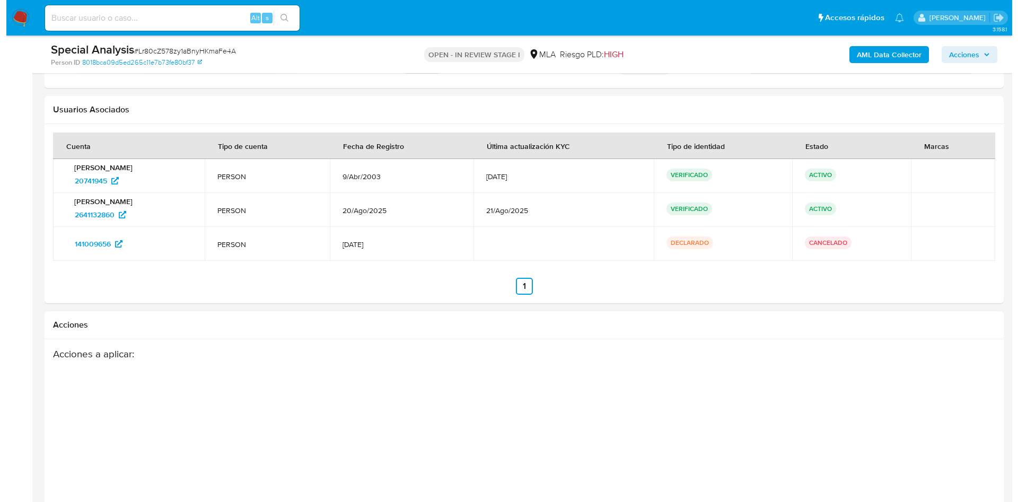
scroll to position [1646, 0]
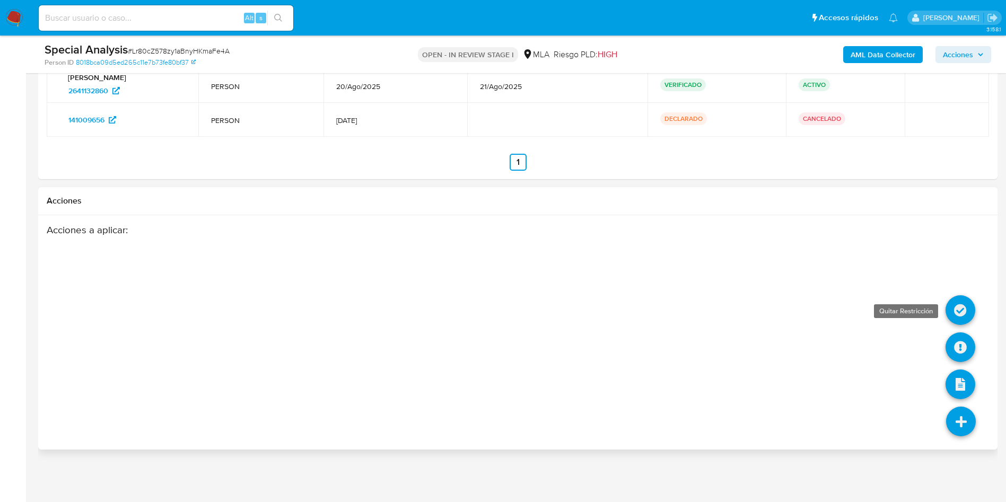
click at [965, 313] on icon at bounding box center [960, 310] width 30 height 30
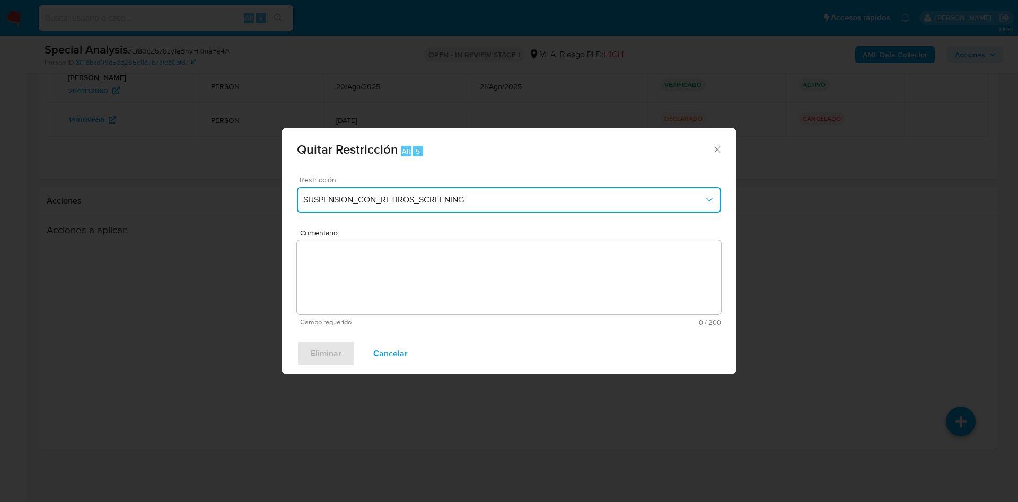
click at [308, 199] on span "SUSPENSION_CON_RETIROS_SCREENING" at bounding box center [503, 200] width 401 height 11
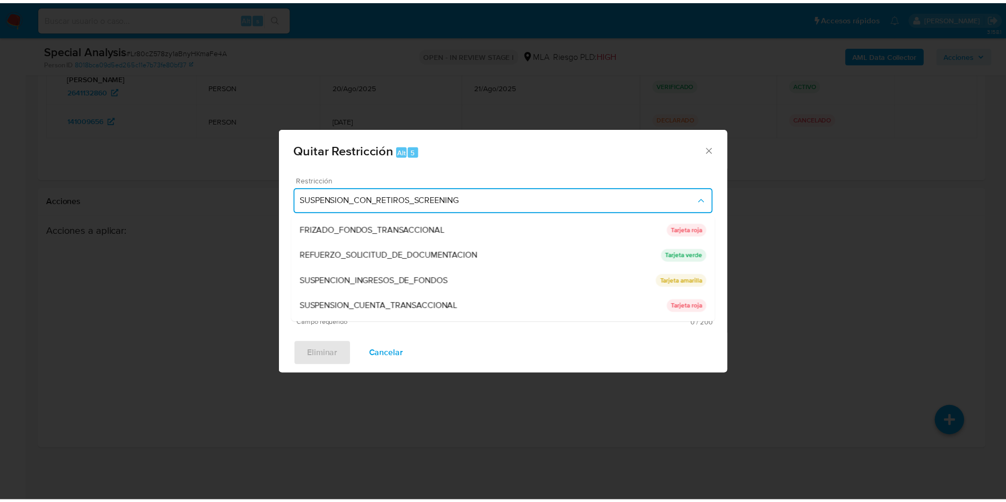
scroll to position [225, 0]
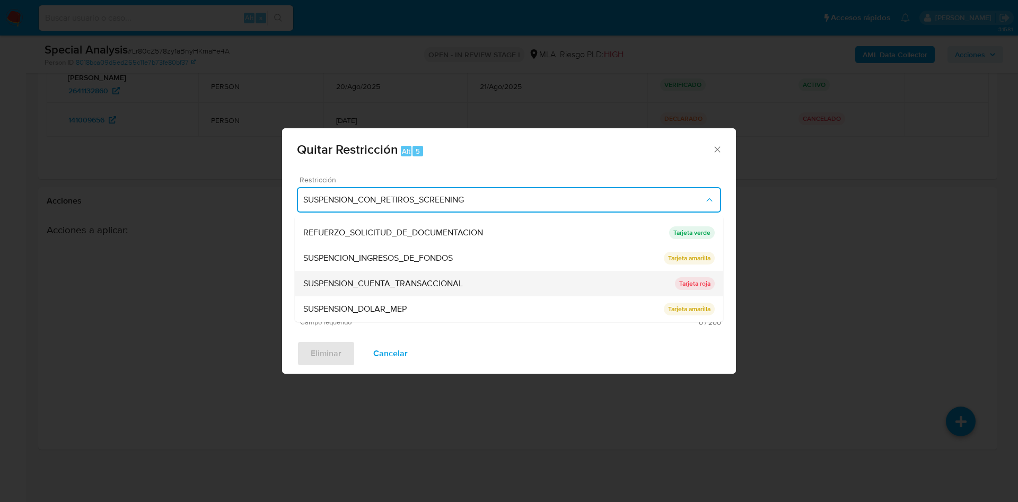
click at [404, 285] on span "SUSPENSION_CUENTA_TRANSACCIONAL" at bounding box center [383, 283] width 160 height 11
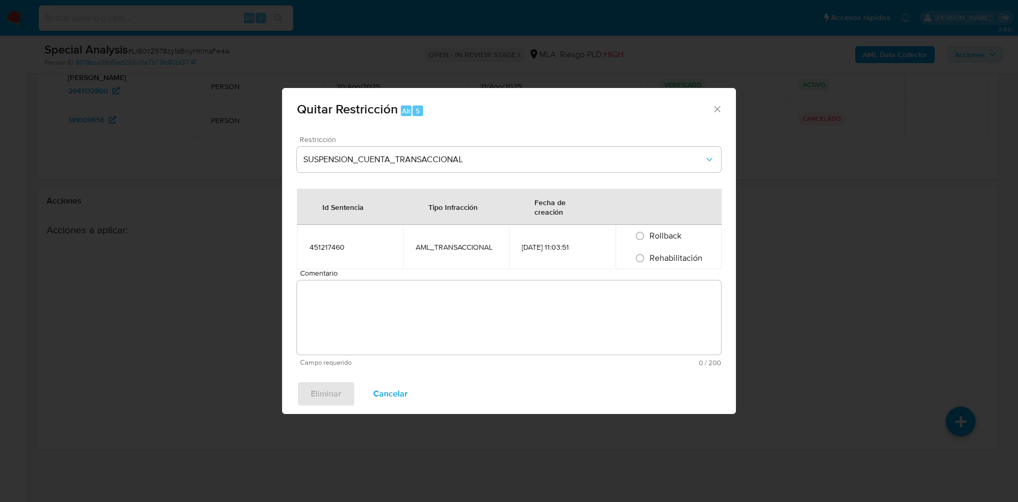
click at [661, 261] on span "Rehabilitación" at bounding box center [675, 258] width 53 height 12
click at [648, 261] on input "Rehabilitación" at bounding box center [639, 258] width 17 height 17
radio input "true"
click at [614, 307] on textarea "Comentario" at bounding box center [509, 317] width 424 height 74
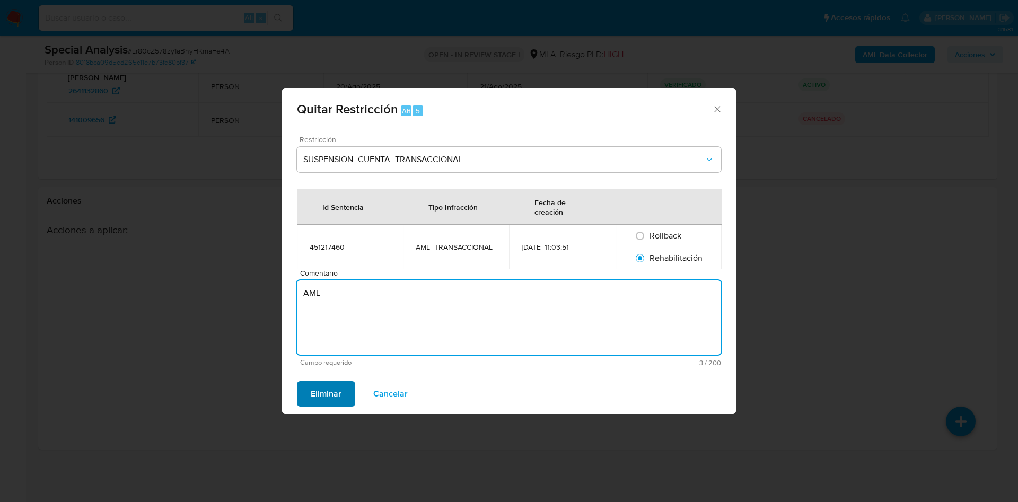
type textarea "AML"
drag, startPoint x: 328, startPoint y: 393, endPoint x: 349, endPoint y: 374, distance: 28.1
click at [328, 393] on span "Eliminar" at bounding box center [326, 393] width 31 height 23
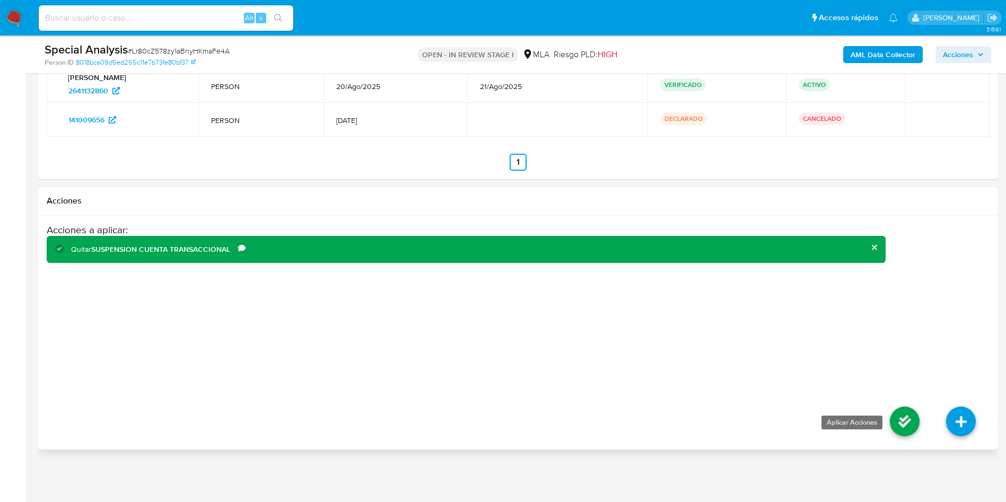
click at [909, 425] on icon at bounding box center [905, 422] width 30 height 30
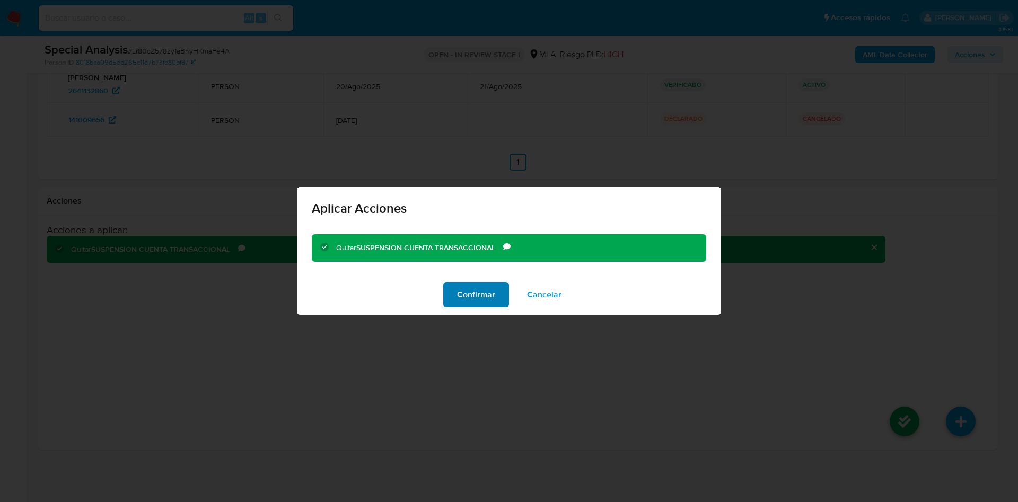
click at [464, 300] on span "Confirmar" at bounding box center [476, 294] width 38 height 23
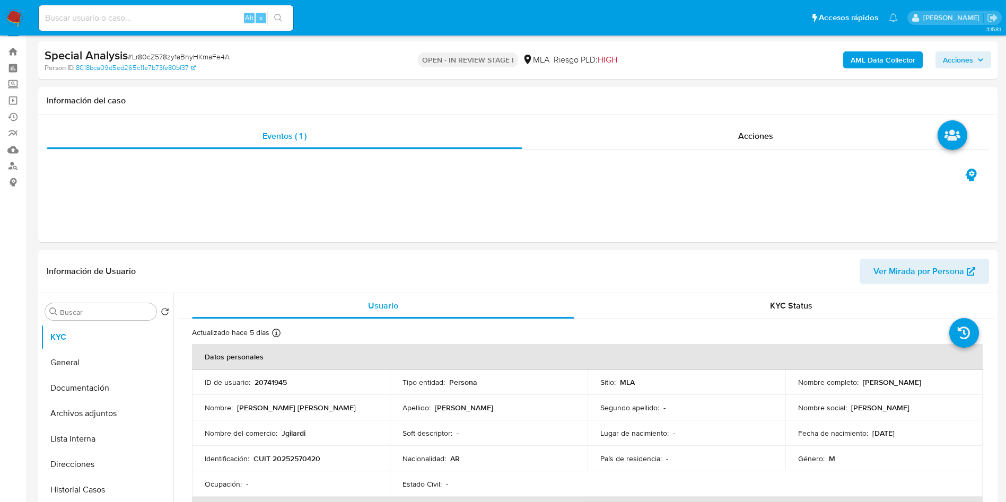
scroll to position [0, 0]
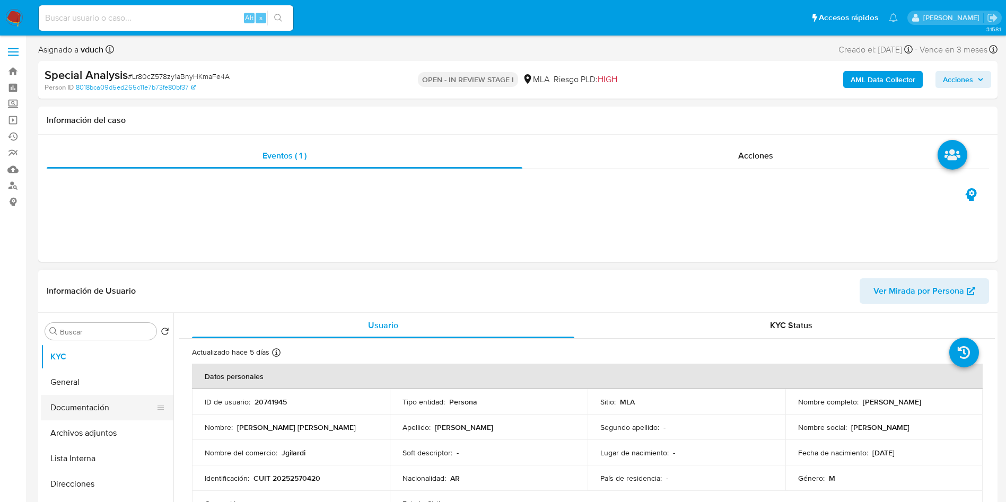
drag, startPoint x: 112, startPoint y: 430, endPoint x: 124, endPoint y: 406, distance: 27.0
click at [112, 430] on button "Archivos adjuntos" at bounding box center [107, 432] width 133 height 25
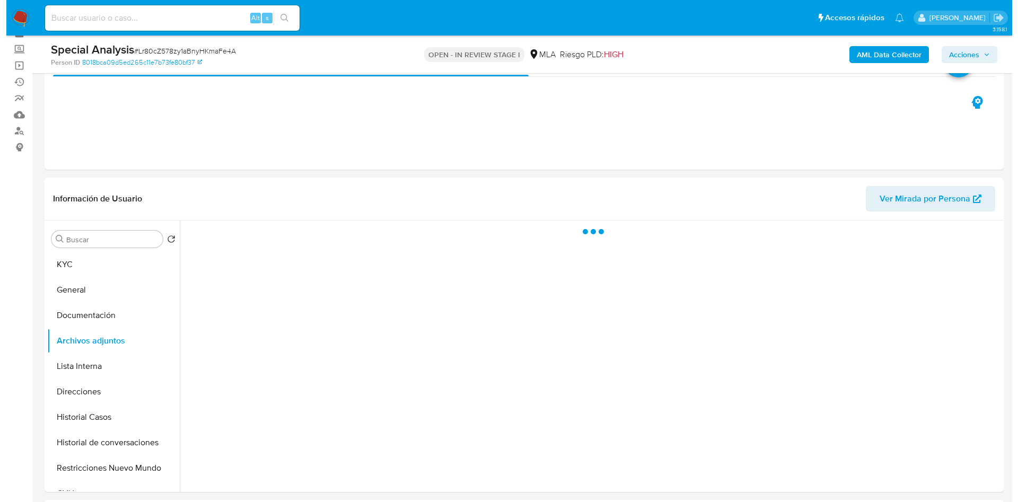
scroll to position [80, 0]
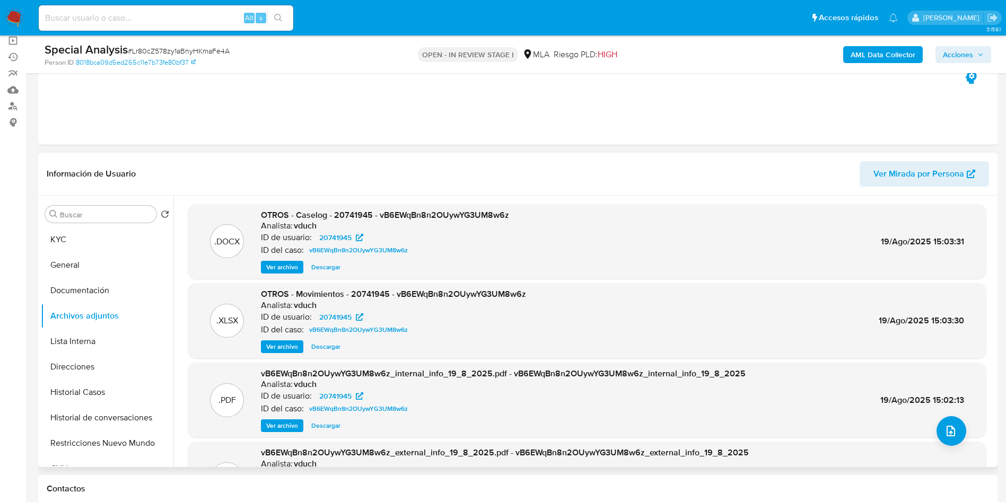
click at [962, 435] on div ".PDF vB6EWqBn8n2OUywYG3UM8w6z_internal_info_19_8_2025.pdf - vB6EWqBn8n2OUywYG3U…" at bounding box center [587, 400] width 798 height 75
click at [944, 429] on icon "upload-file" at bounding box center [950, 431] width 13 height 13
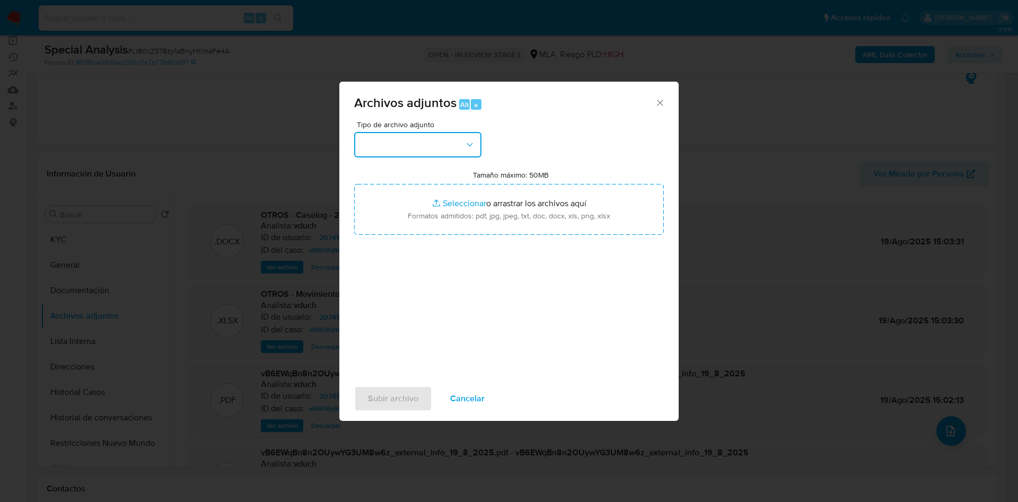
click at [452, 151] on button "button" at bounding box center [417, 144] width 127 height 25
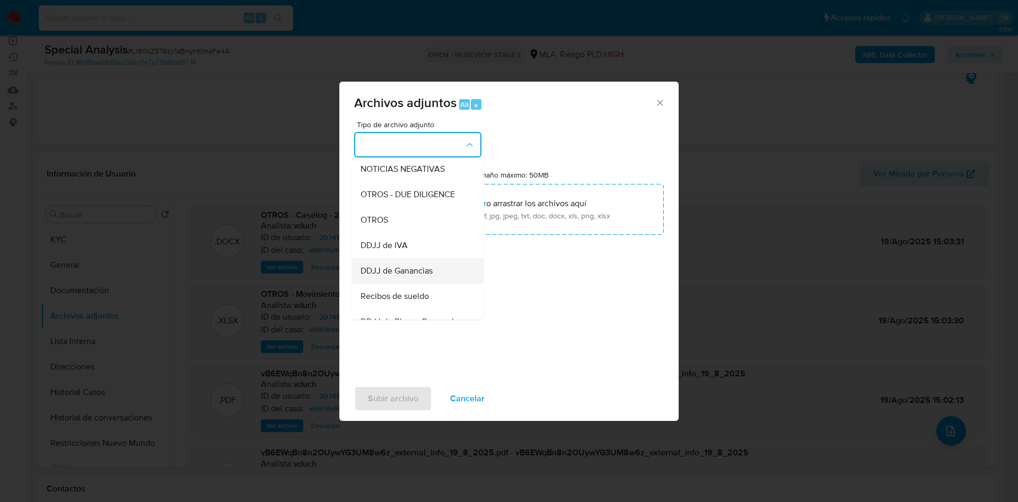
scroll to position [159, 0]
click at [407, 230] on div "OTROS" at bounding box center [414, 217] width 108 height 25
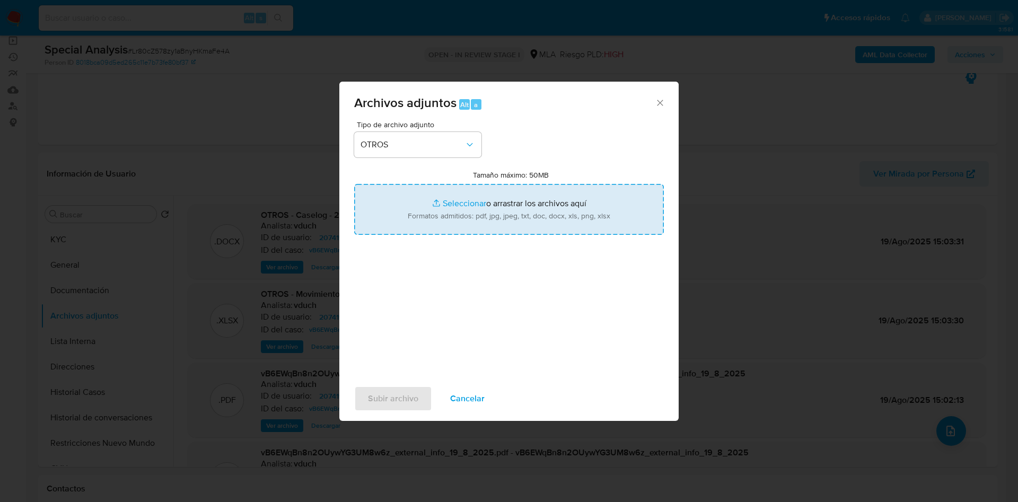
type input "C:\fakepath\Correo de Mercadolibre SRL - Fwd_ [Consulta] AML Transaccional refe…"
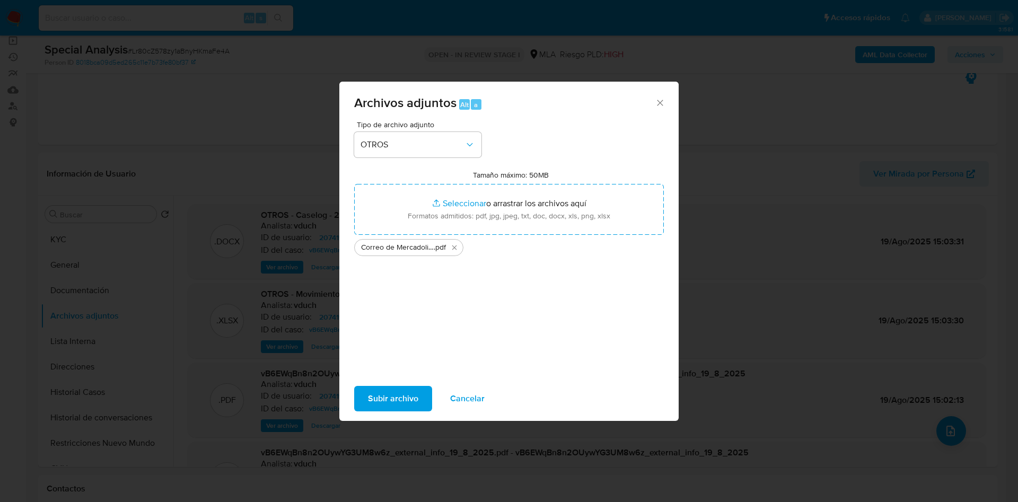
click at [407, 398] on span "Subir archivo" at bounding box center [393, 398] width 50 height 23
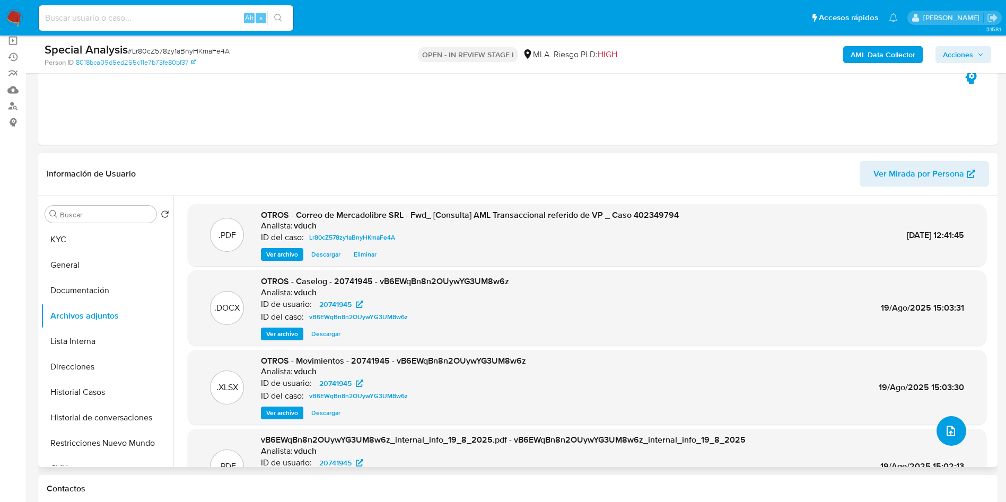
click at [951, 436] on icon "upload-file" at bounding box center [950, 431] width 13 height 13
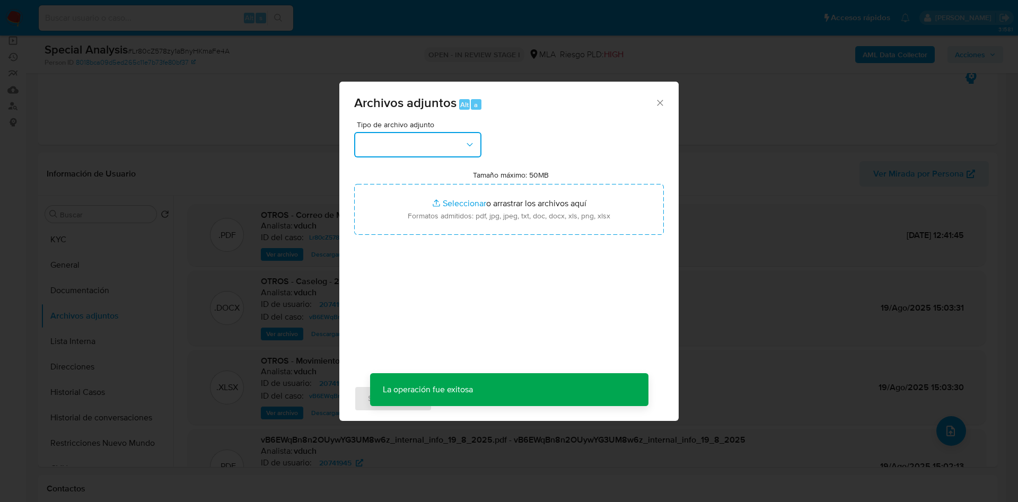
click at [419, 134] on button "button" at bounding box center [417, 144] width 127 height 25
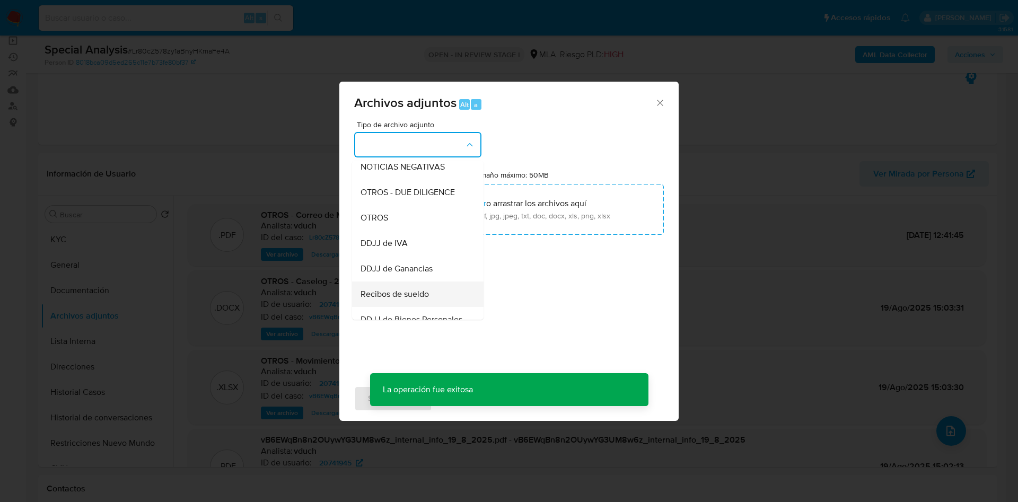
click at [416, 300] on span "Recibos de sueldo" at bounding box center [394, 294] width 68 height 11
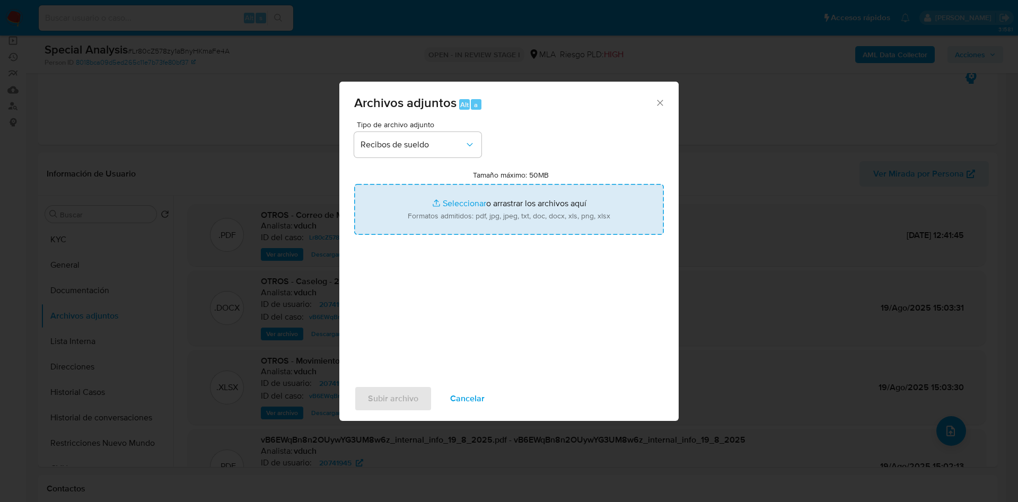
type input "C:\fakepath\Mayo a Julio 2025 (2).pdf"
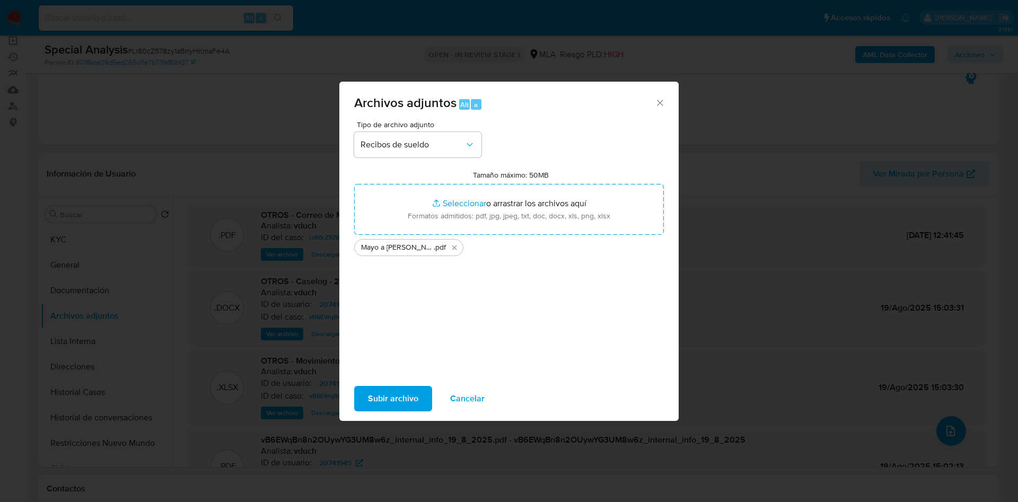
drag, startPoint x: 542, startPoint y: 196, endPoint x: 398, endPoint y: 401, distance: 250.9
click at [398, 401] on span "Subir archivo" at bounding box center [393, 398] width 50 height 23
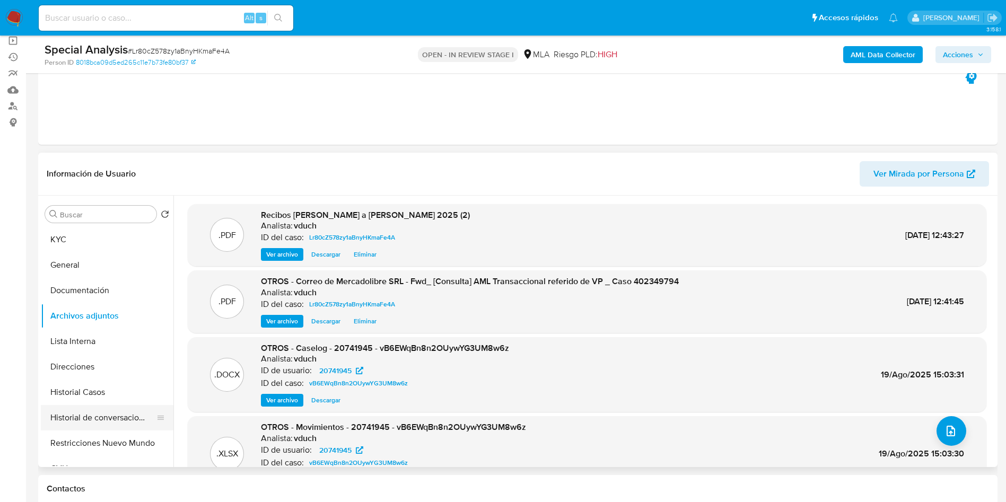
drag, startPoint x: 92, startPoint y: 437, endPoint x: 86, endPoint y: 423, distance: 15.0
click at [93, 436] on button "Restricciones Nuevo Mundo" at bounding box center [107, 442] width 133 height 25
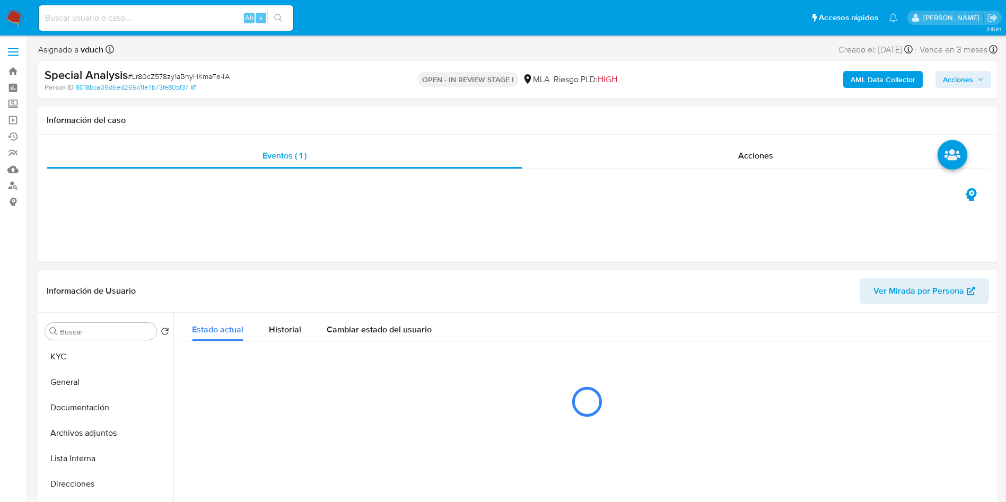
scroll to position [80, 0]
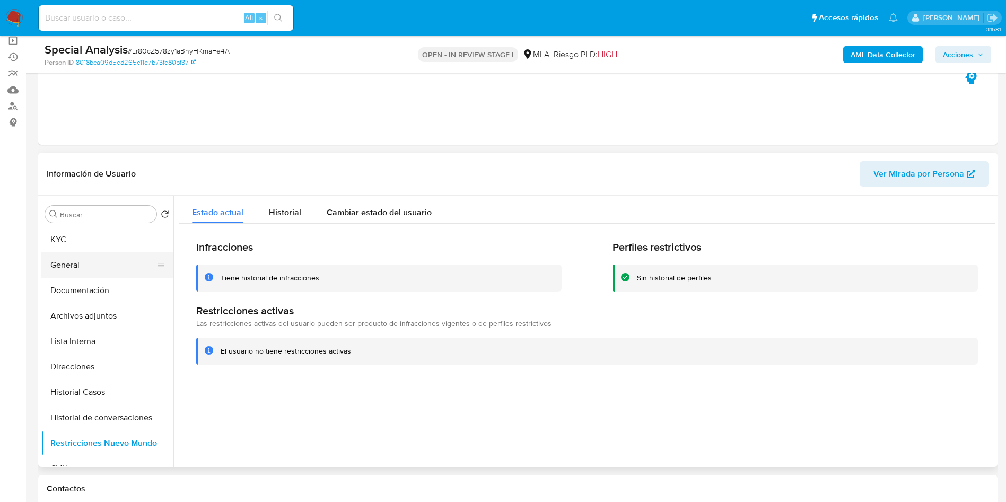
click at [74, 252] on button "General" at bounding box center [103, 264] width 124 height 25
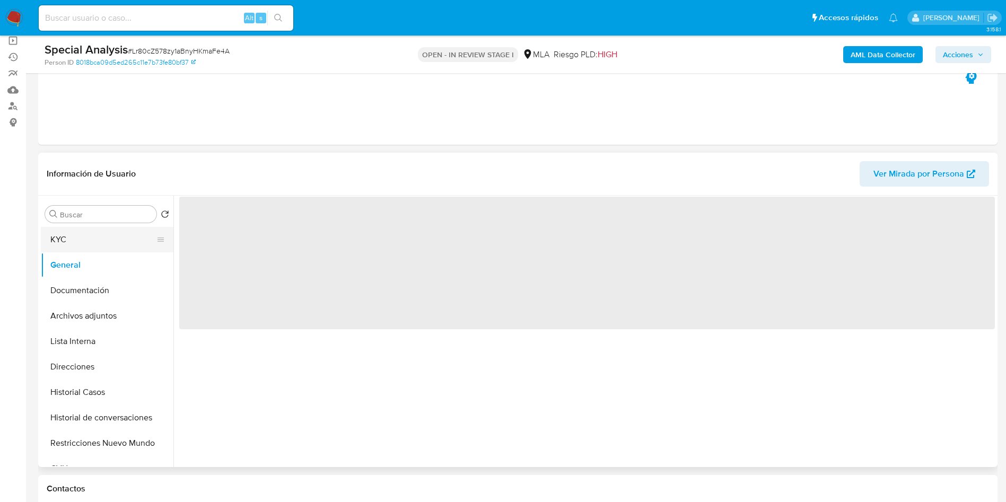
click at [82, 233] on button "KYC" at bounding box center [103, 239] width 124 height 25
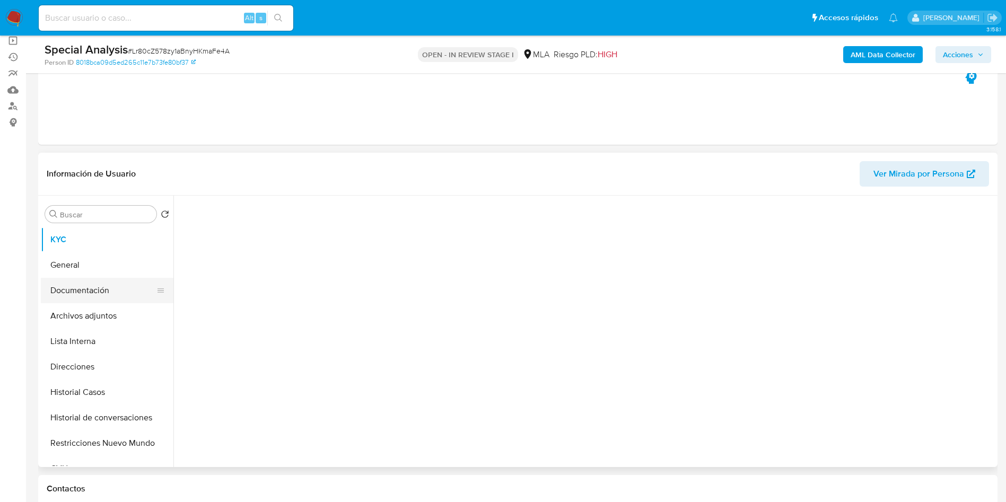
click at [84, 282] on button "Documentación" at bounding box center [103, 290] width 124 height 25
click at [87, 268] on button "General" at bounding box center [103, 264] width 124 height 25
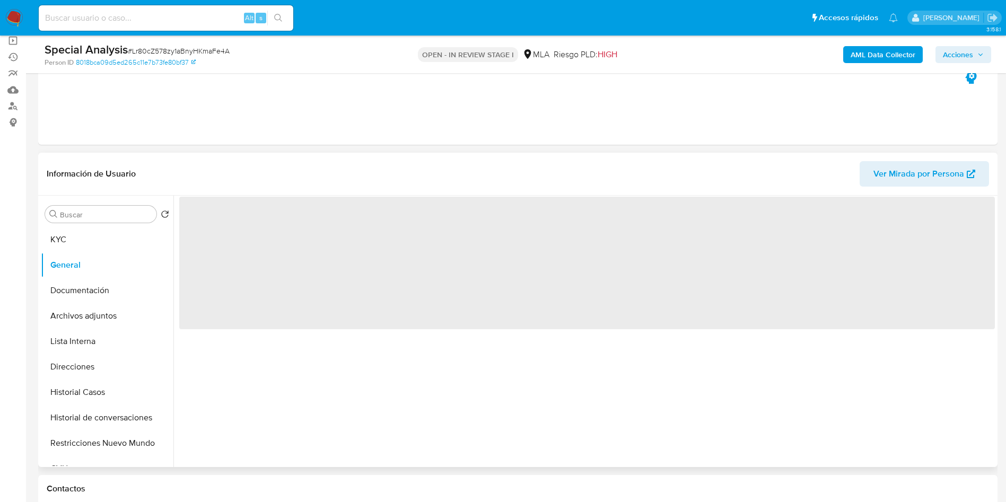
click at [212, 230] on span "‌" at bounding box center [586, 263] width 815 height 133
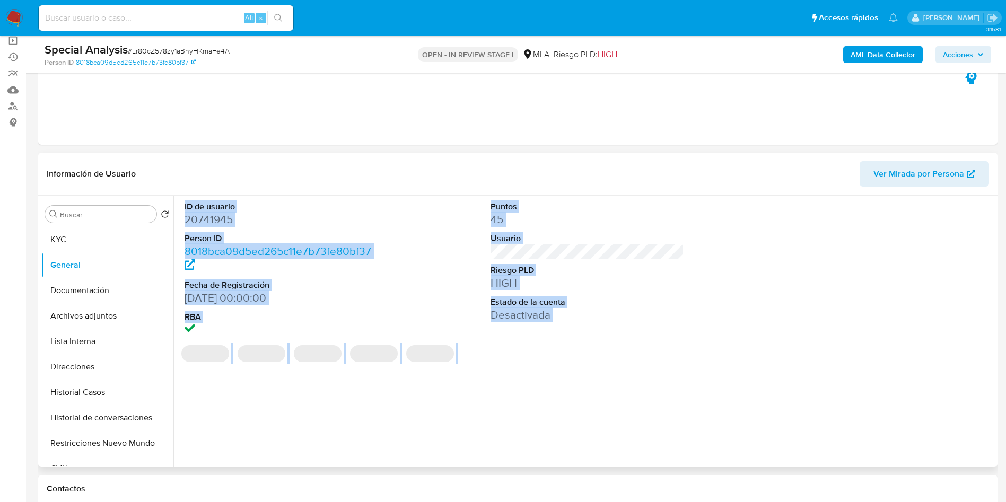
click at [218, 222] on dd "20741945" at bounding box center [280, 219] width 193 height 15
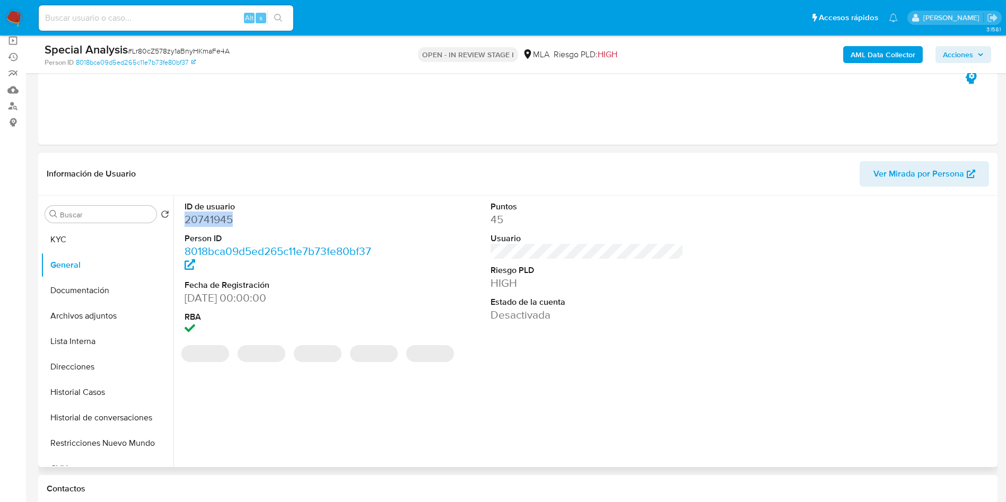
click at [218, 222] on dd "20741945" at bounding box center [280, 219] width 193 height 15
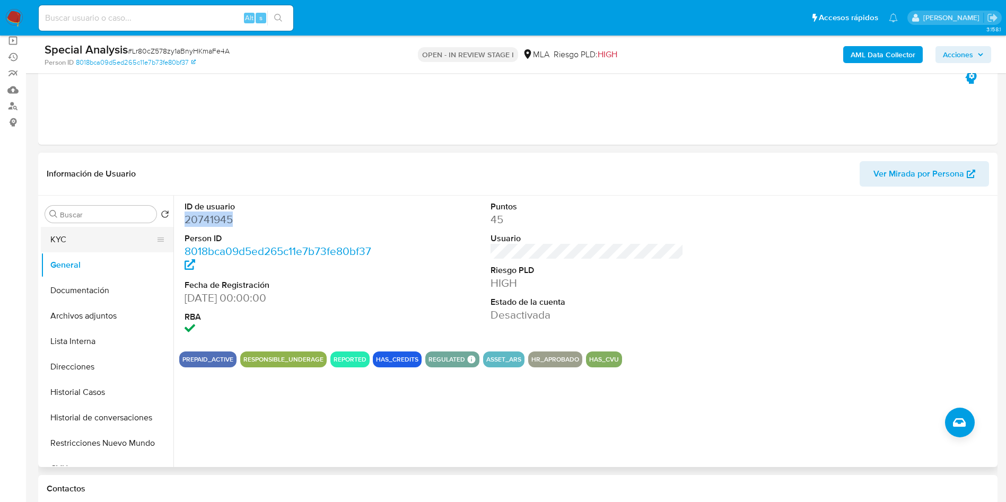
drag, startPoint x: 137, startPoint y: 253, endPoint x: 147, endPoint y: 234, distance: 21.1
click at [137, 253] on button "General" at bounding box center [107, 264] width 133 height 25
click at [58, 249] on button "KYC" at bounding box center [103, 239] width 124 height 25
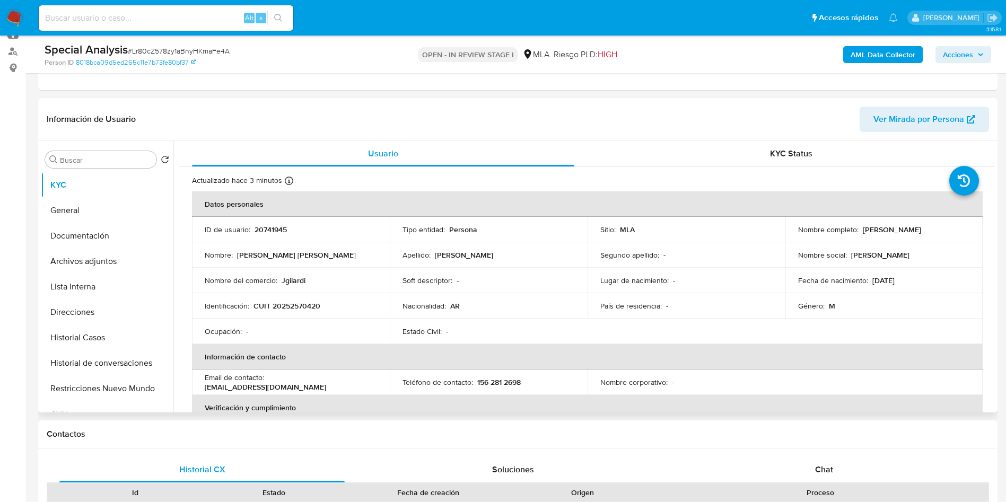
scroll to position [159, 0]
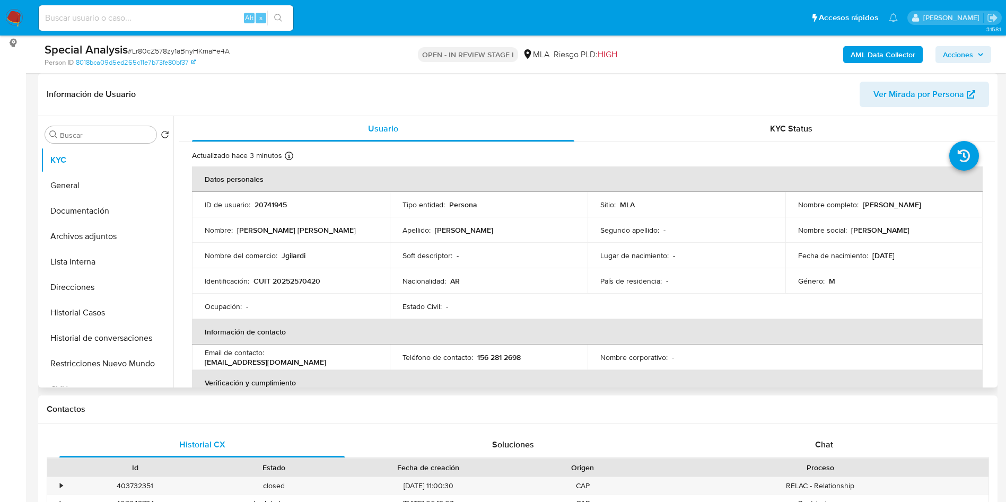
drag, startPoint x: 859, startPoint y: 201, endPoint x: 958, endPoint y: 207, distance: 99.3
click at [958, 206] on div "Nombre completo : Juan Maria Gilardi" at bounding box center [884, 205] width 172 height 10
copy p "Juan Maria Gilardi"
click at [418, 310] on p "Estado Civil :" at bounding box center [421, 307] width 39 height 10
drag, startPoint x: 253, startPoint y: 284, endPoint x: 335, endPoint y: 278, distance: 82.4
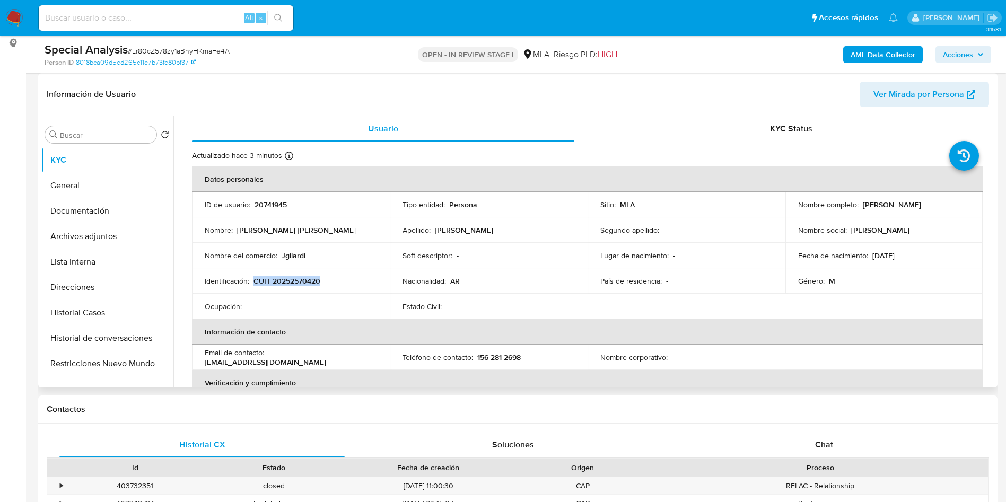
click at [335, 278] on div "Identificación : CUIT 20252570420" at bounding box center [291, 281] width 172 height 10
copy p "CUIT 20252570420"
click at [139, 241] on button "Archivos adjuntos" at bounding box center [103, 236] width 124 height 25
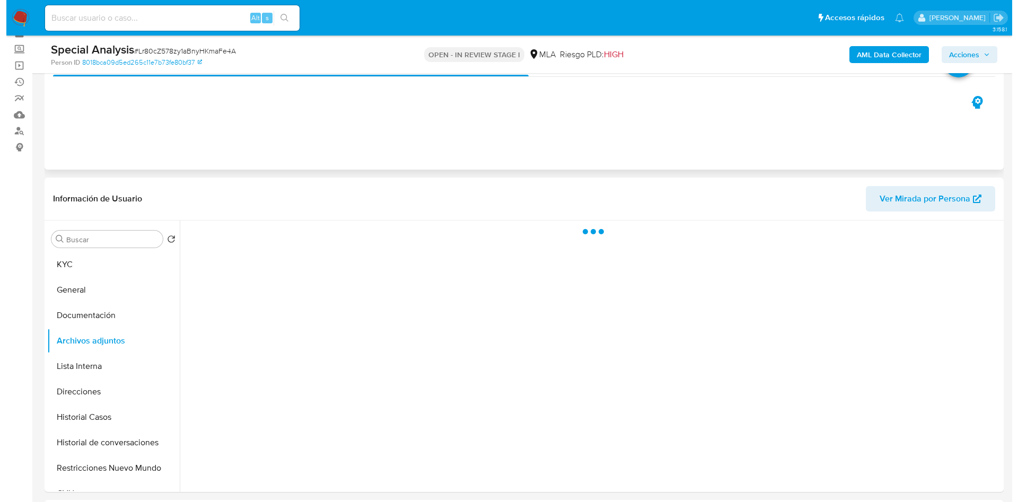
scroll to position [80, 0]
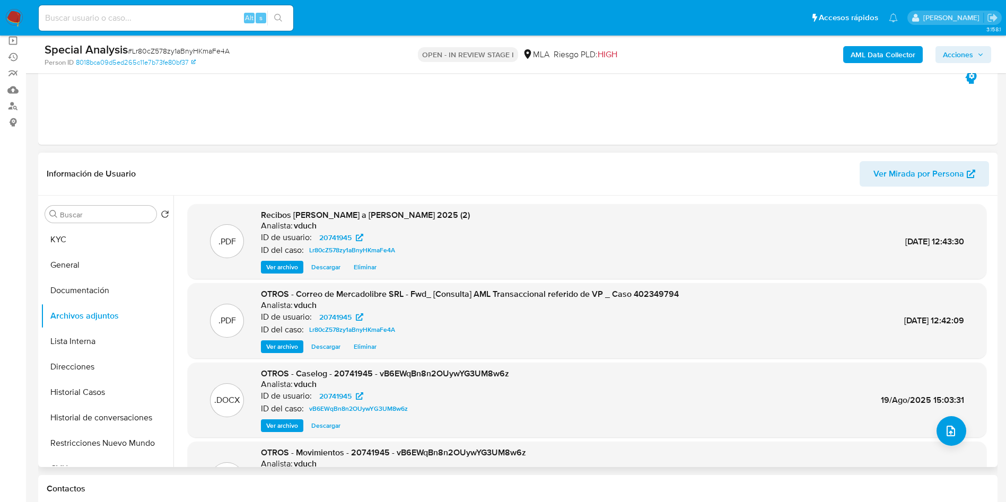
click at [294, 423] on span "Ver archivo" at bounding box center [282, 425] width 32 height 11
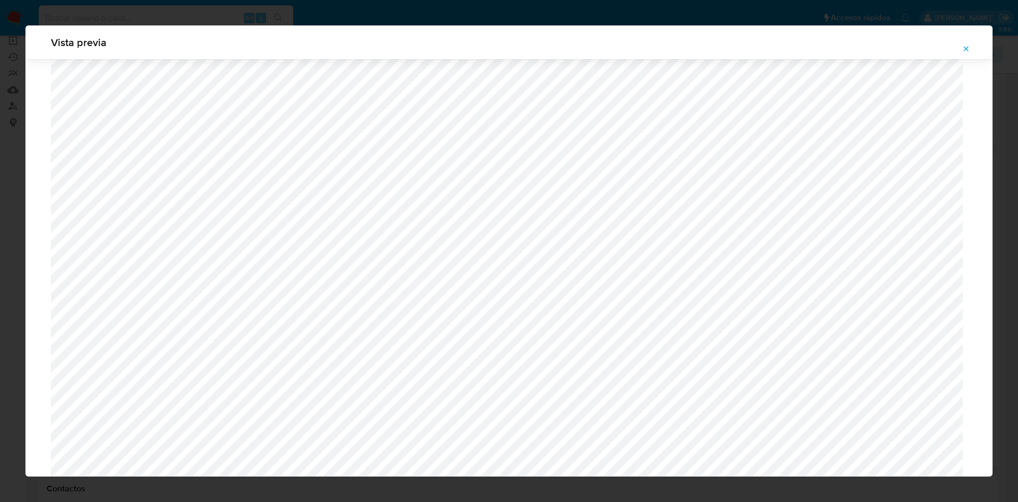
scroll to position [694, 0]
click at [967, 48] on icon "Attachment preview" at bounding box center [966, 49] width 8 height 8
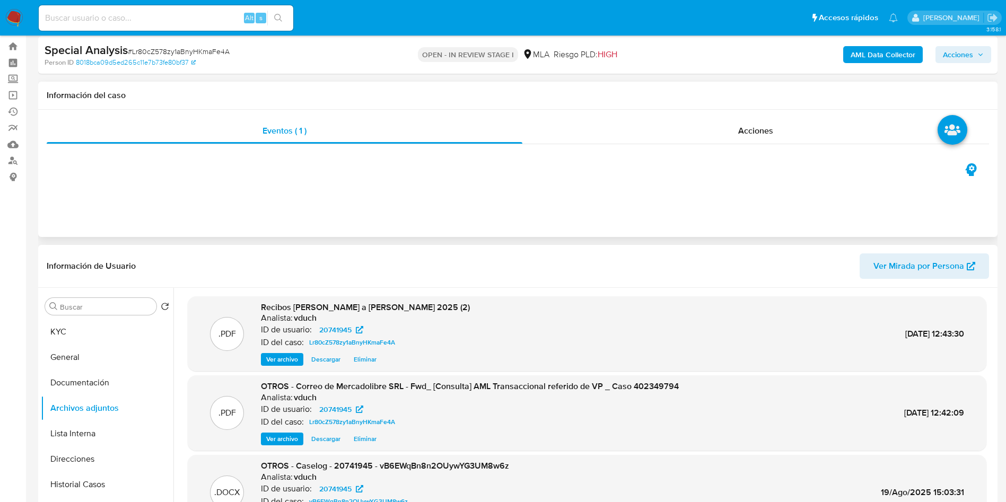
scroll to position [0, 0]
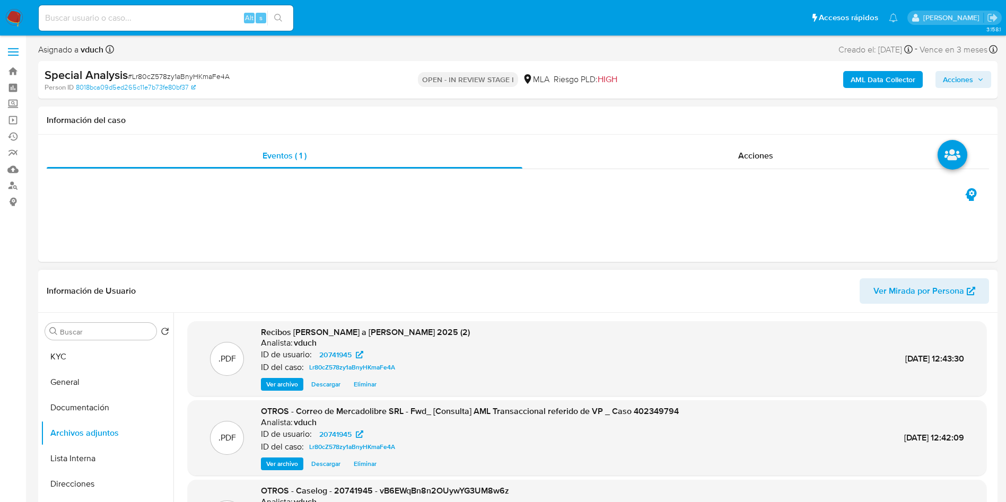
click at [582, 379] on div ".PDF Recibos de sueldo - Mayo a Julio 2025 (2) Analista: vduch ID de usuario: 2…" at bounding box center [587, 359] width 788 height 65
click at [119, 365] on button "KYC" at bounding box center [103, 356] width 124 height 25
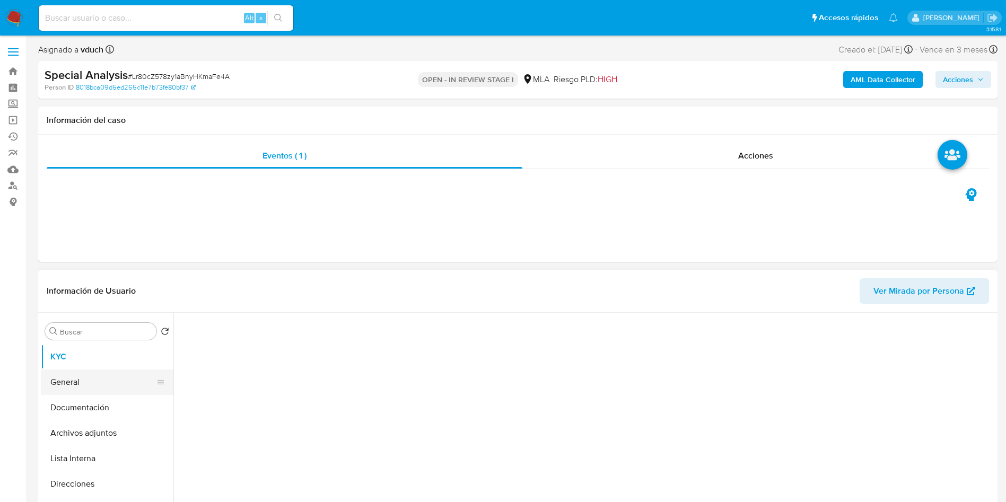
click at [120, 383] on button "General" at bounding box center [103, 381] width 124 height 25
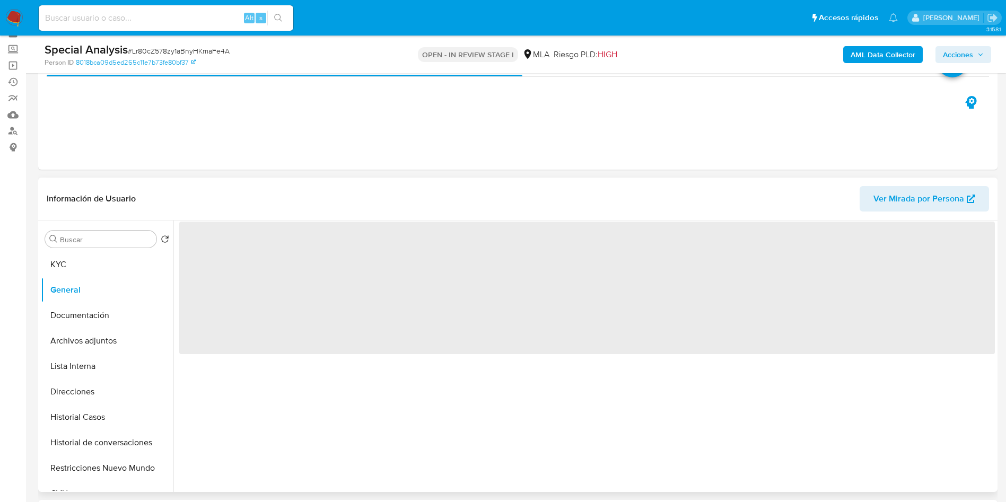
scroll to position [80, 0]
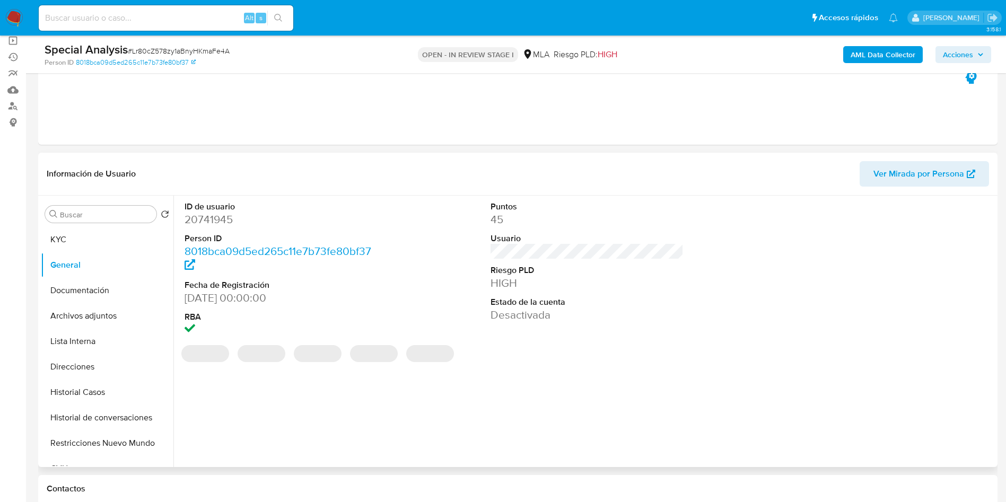
click at [226, 217] on dd "20741945" at bounding box center [280, 219] width 193 height 15
copy dd "20741945"
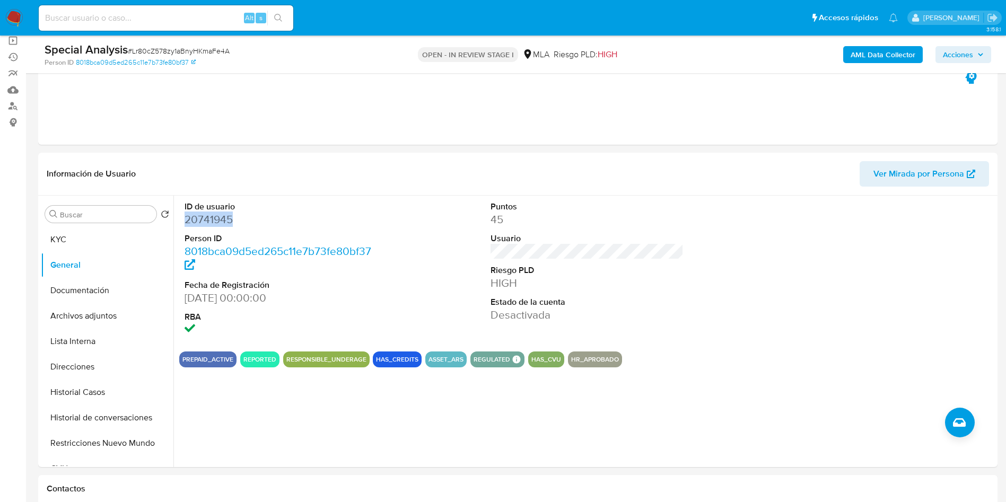
click at [986, 51] on button "Acciones" at bounding box center [963, 54] width 56 height 17
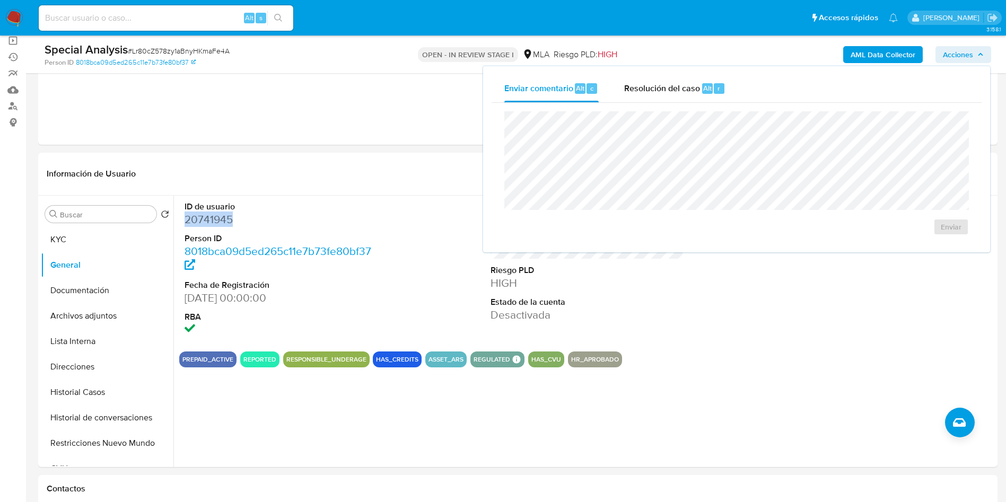
click at [679, 105] on div "Enviar" at bounding box center [736, 173] width 490 height 141
click at [677, 89] on span "Resolución del caso" at bounding box center [662, 88] width 76 height 12
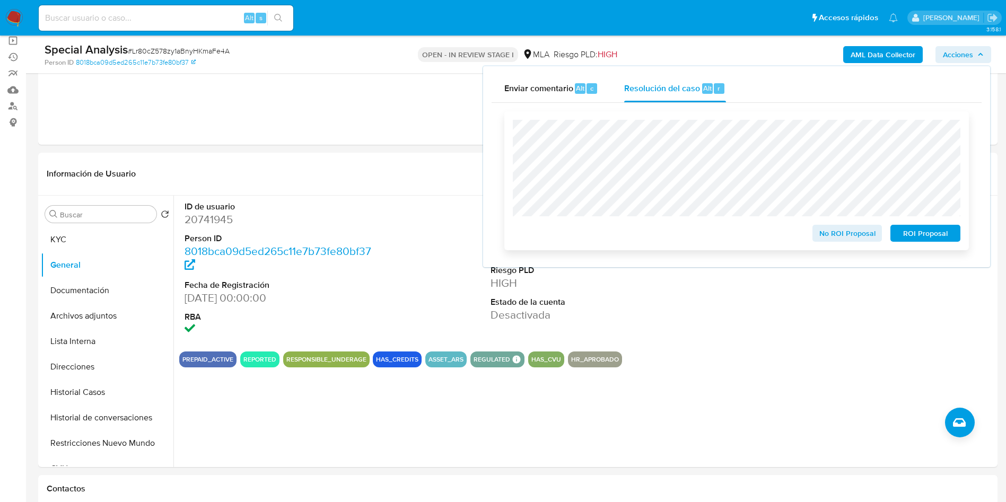
click at [851, 239] on span "No ROI Proposal" at bounding box center [847, 233] width 55 height 15
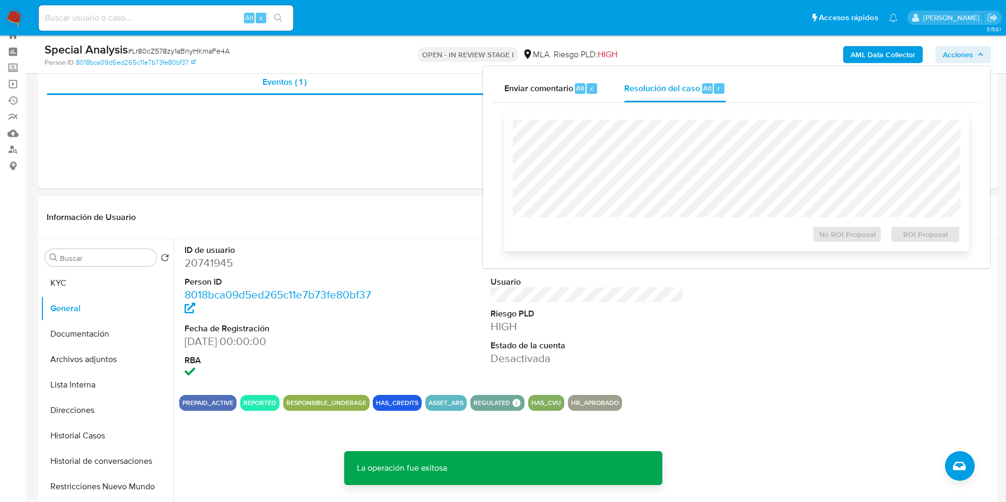
scroll to position [0, 0]
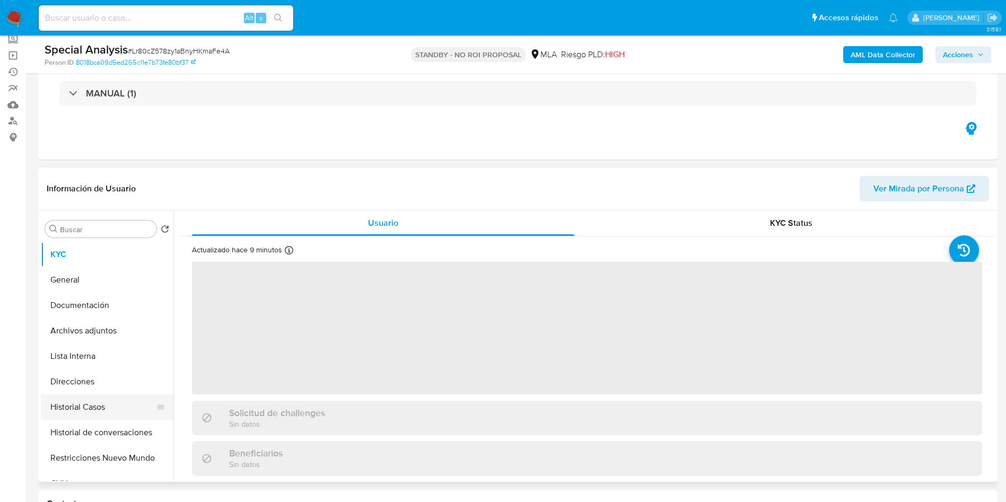
scroll to position [80, 0]
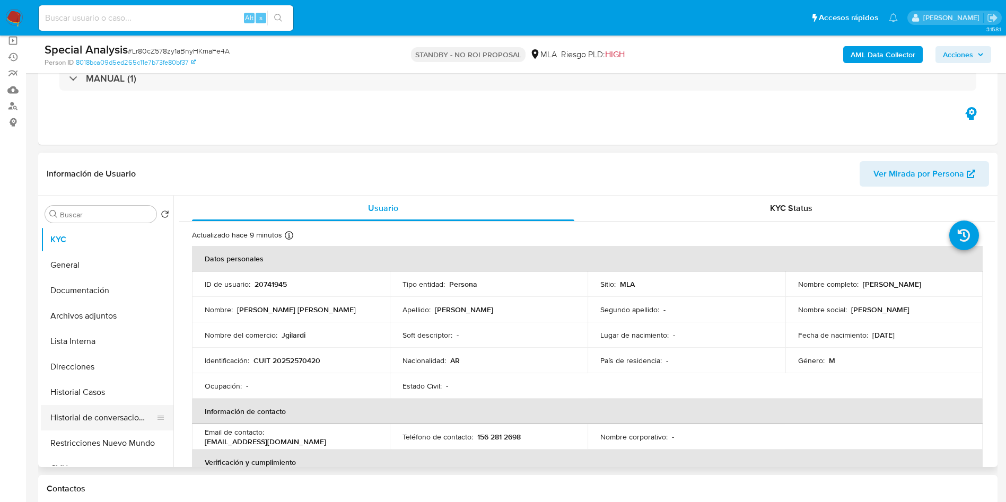
click at [84, 405] on button "Historial de conversaciones" at bounding box center [103, 417] width 124 height 25
select select "10"
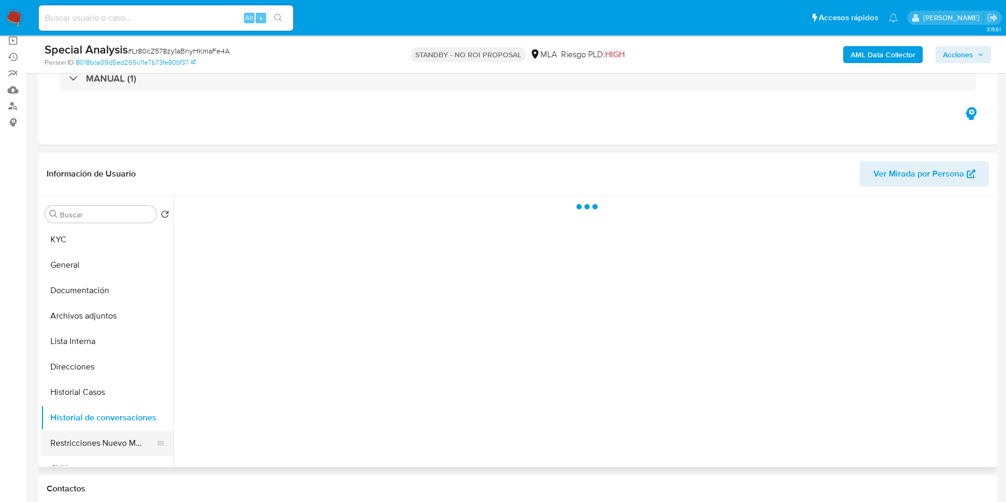
click at [96, 448] on button "Restricciones Nuevo Mundo" at bounding box center [103, 442] width 124 height 25
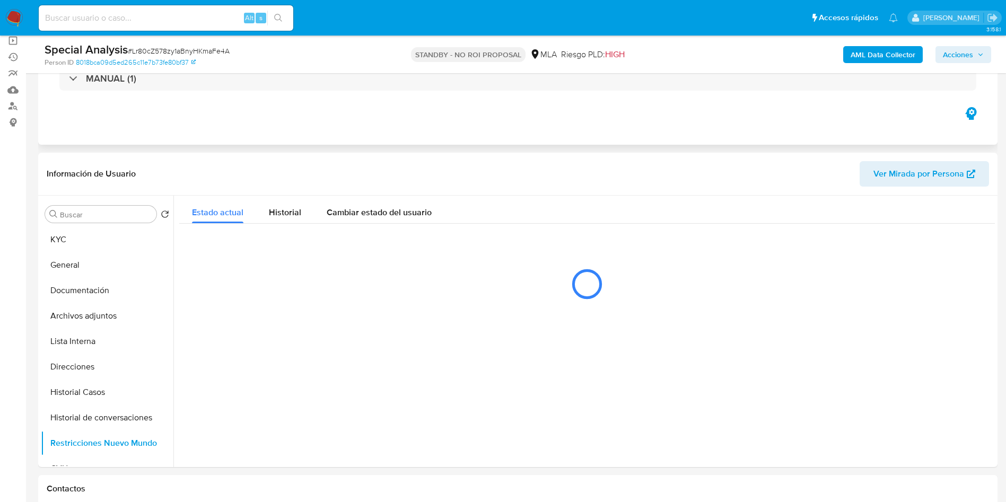
scroll to position [159, 0]
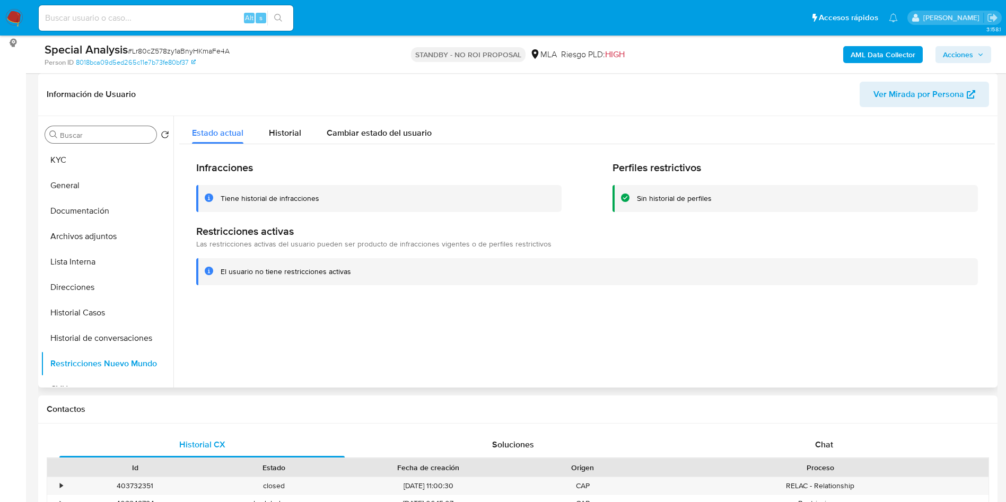
click at [110, 138] on input "Buscar" at bounding box center [106, 135] width 92 height 10
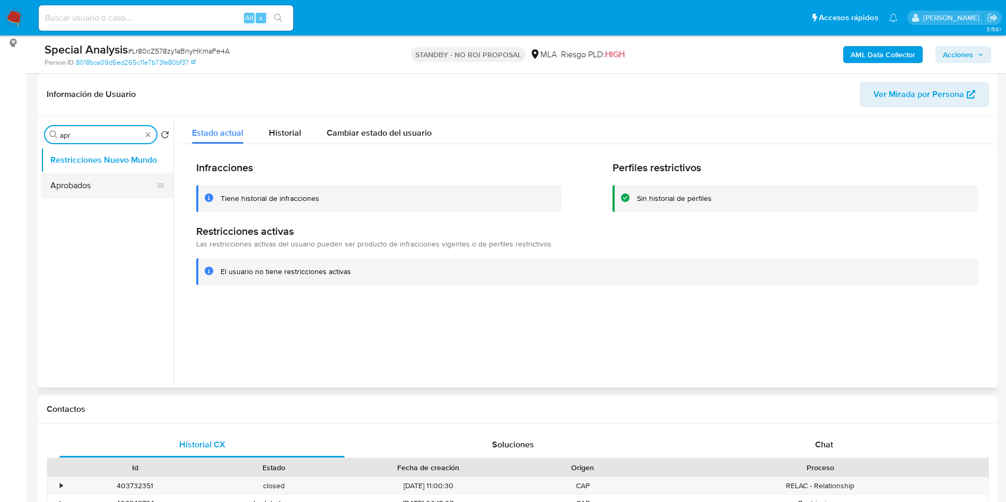
type input "apr"
click at [83, 193] on button "Aprobados" at bounding box center [103, 185] width 124 height 25
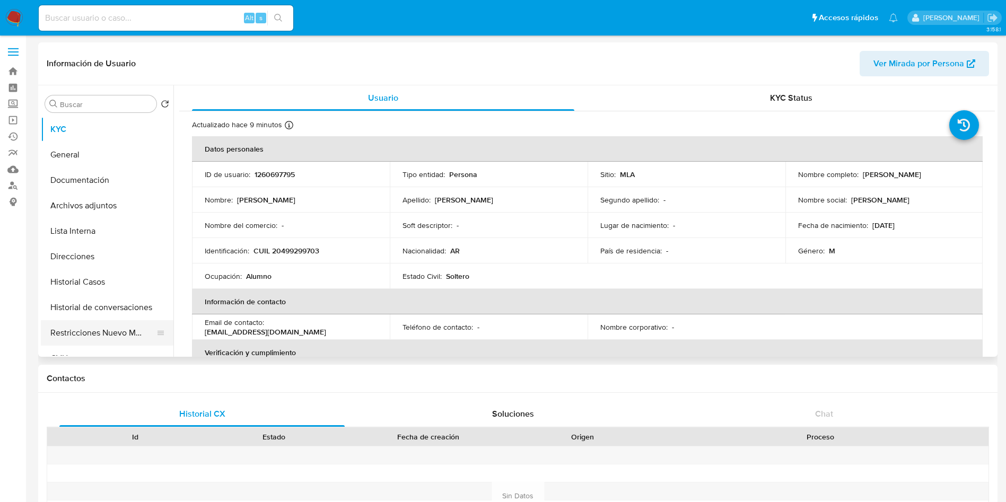
select select "10"
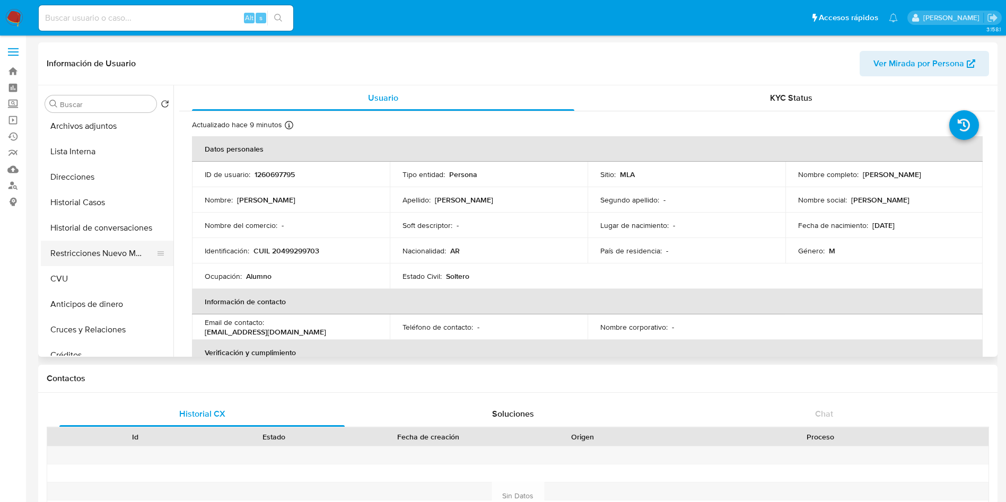
click at [115, 261] on button "Restricciones Nuevo Mundo" at bounding box center [103, 253] width 124 height 25
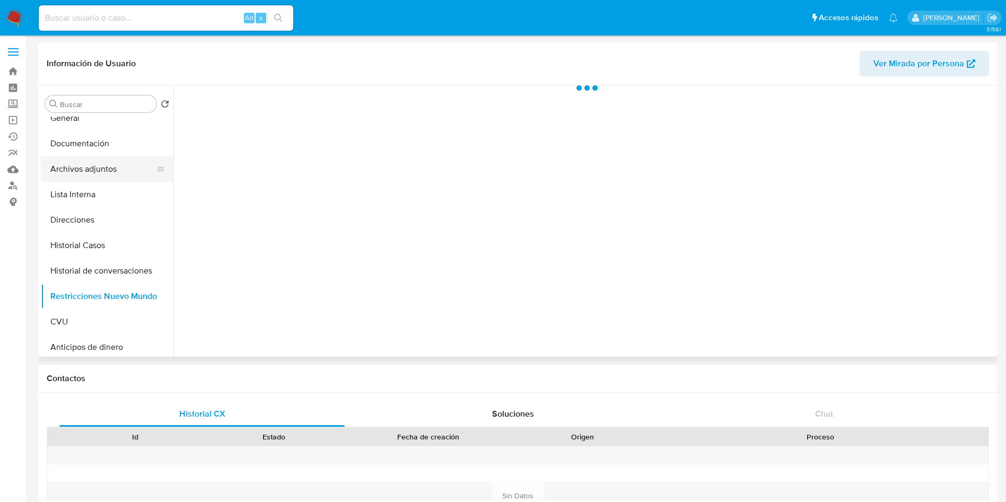
scroll to position [0, 0]
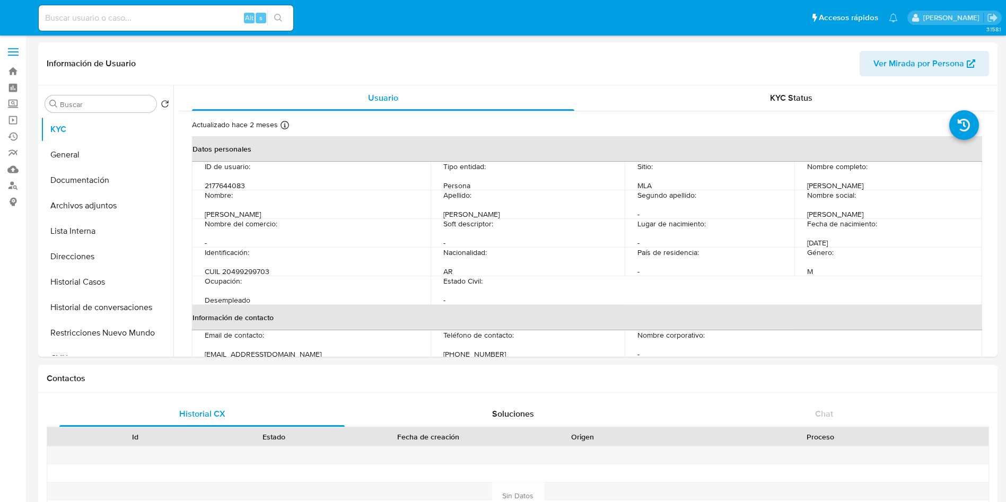
select select "10"
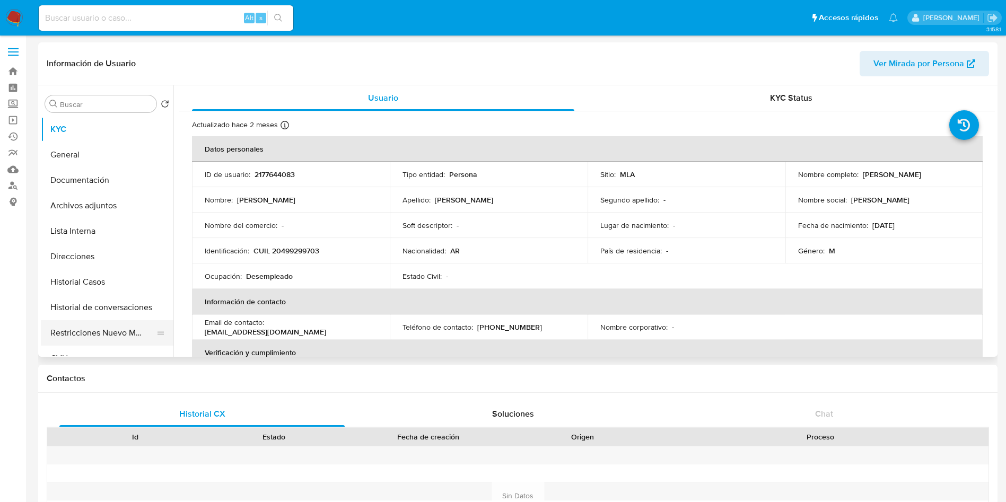
click at [104, 320] on button "Restricciones Nuevo Mundo" at bounding box center [103, 332] width 124 height 25
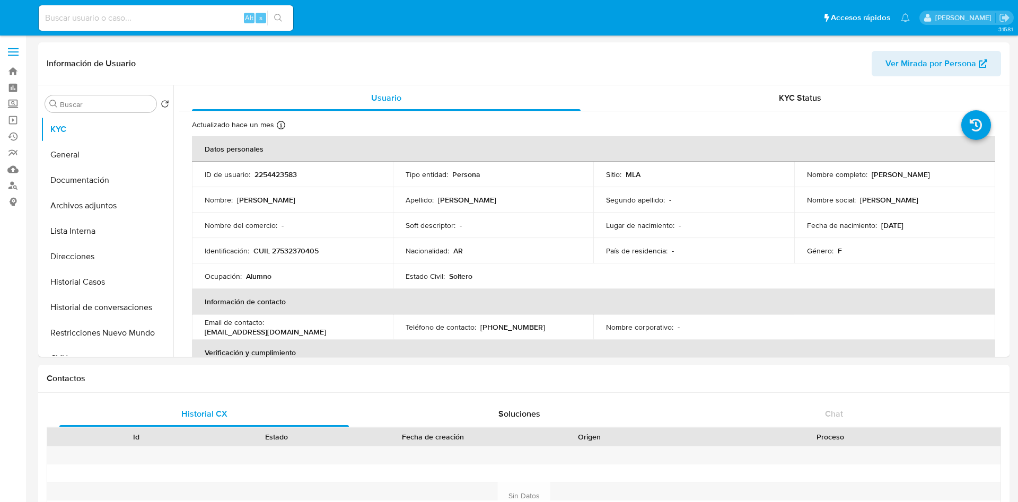
select select "10"
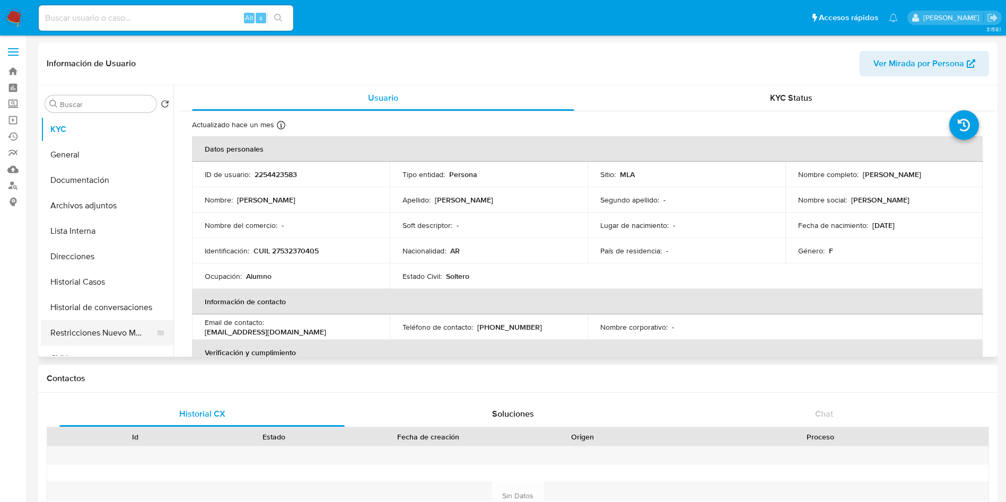
click at [94, 333] on button "Restricciones Nuevo Mundo" at bounding box center [103, 332] width 124 height 25
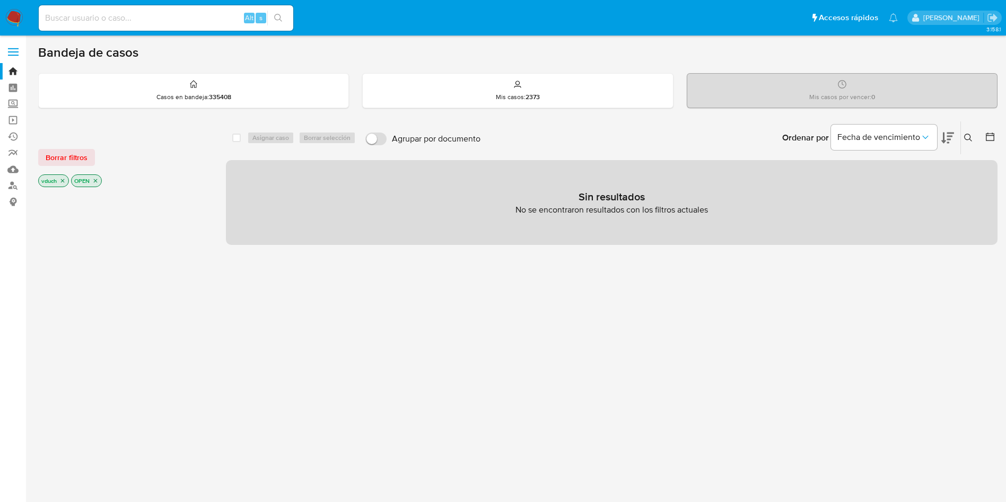
click at [139, 32] on div "Alt s" at bounding box center [166, 18] width 254 height 30
paste input "1140008811"
type input "1140008811"
click at [283, 16] on icon "search-icon" at bounding box center [278, 18] width 8 height 8
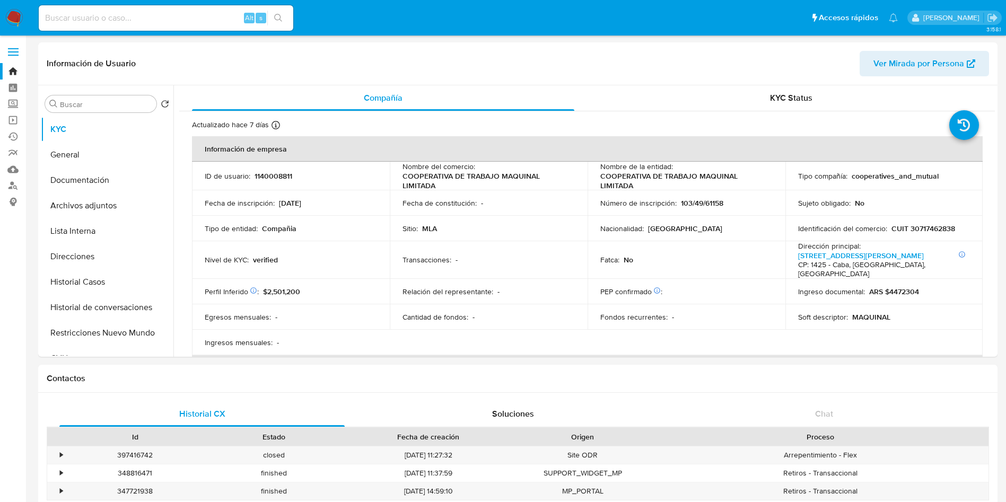
select select "10"
